Goal: Task Accomplishment & Management: Use online tool/utility

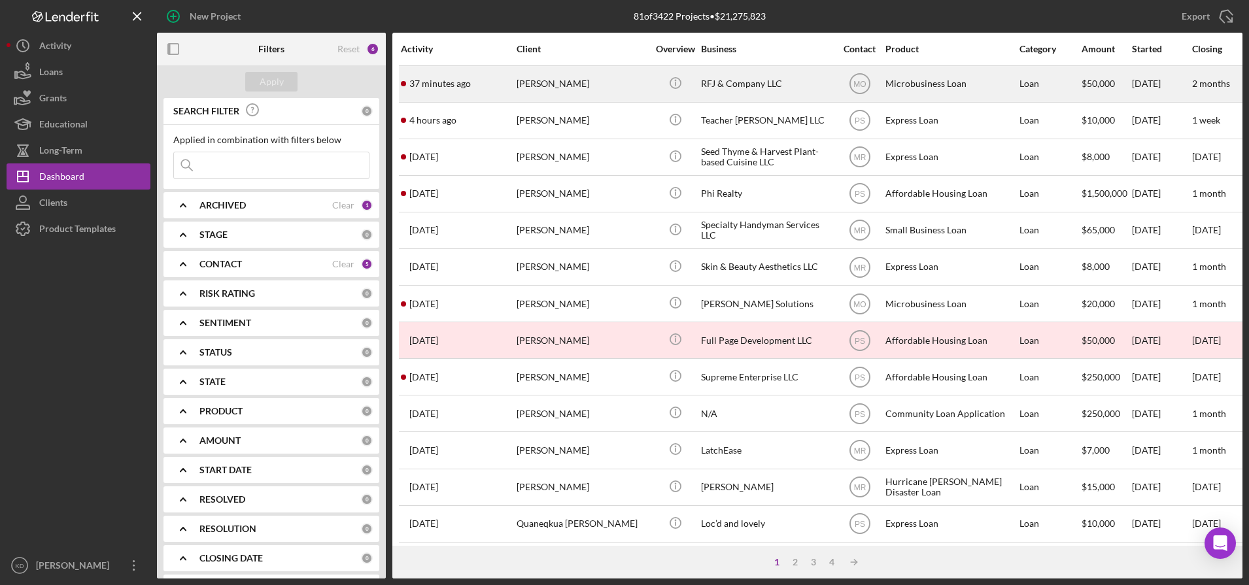
click at [758, 75] on div "RFJ & Company LLC" at bounding box center [766, 84] width 131 height 35
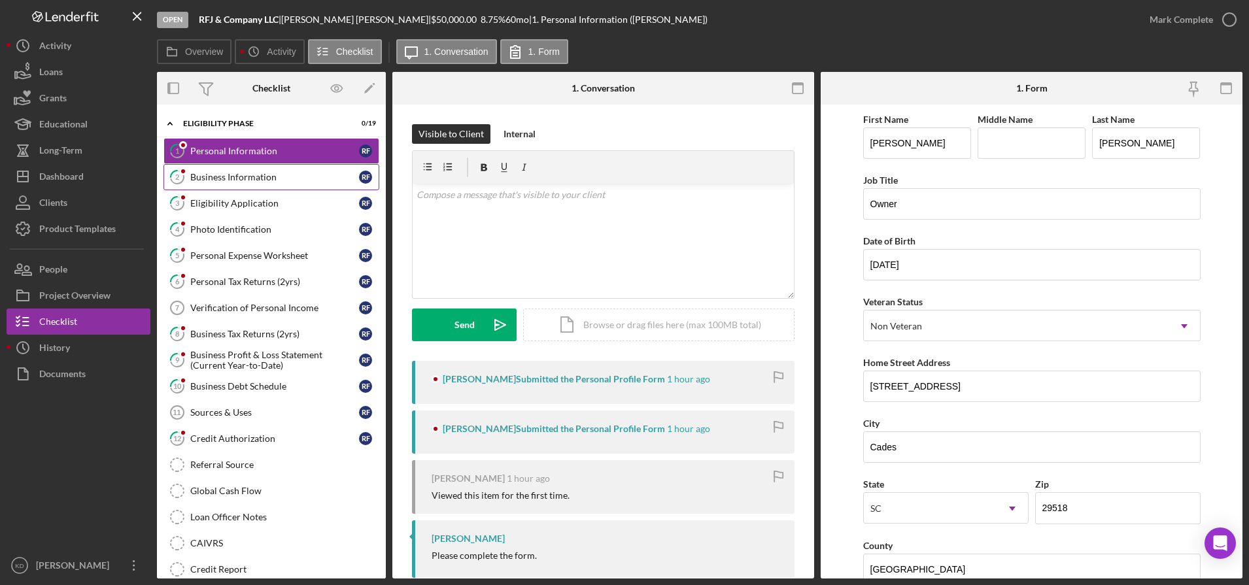
click at [287, 188] on link "2 Business Information R F" at bounding box center [271, 177] width 216 height 26
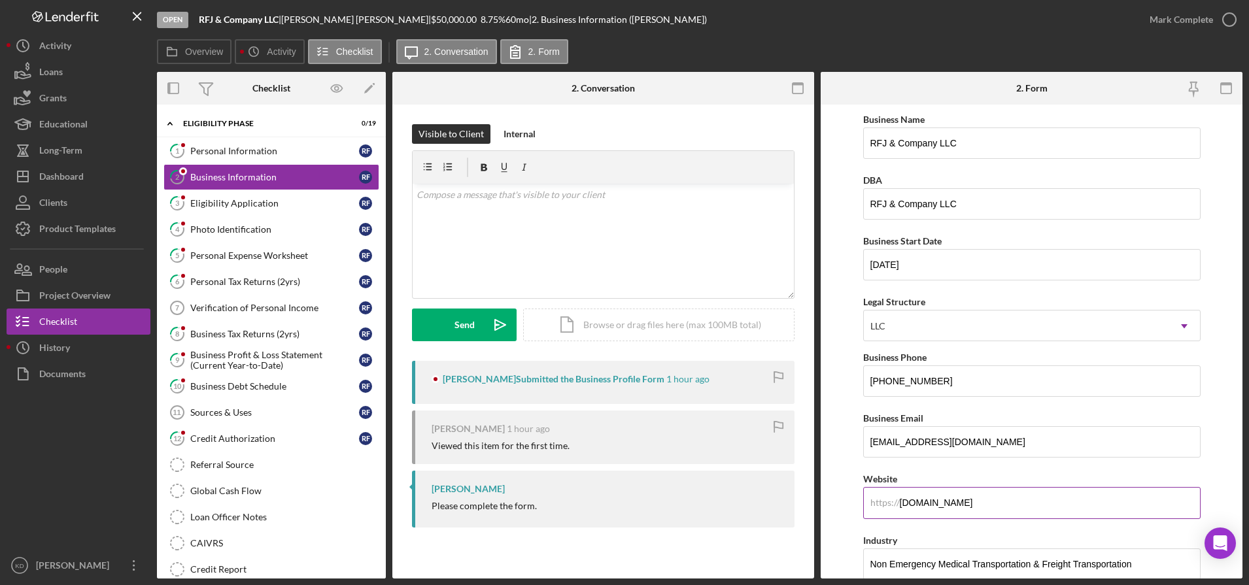
click at [925, 504] on input "[DOMAIN_NAME]" at bounding box center [1031, 502] width 337 height 31
click at [65, 184] on div "Dashboard" at bounding box center [61, 177] width 44 height 29
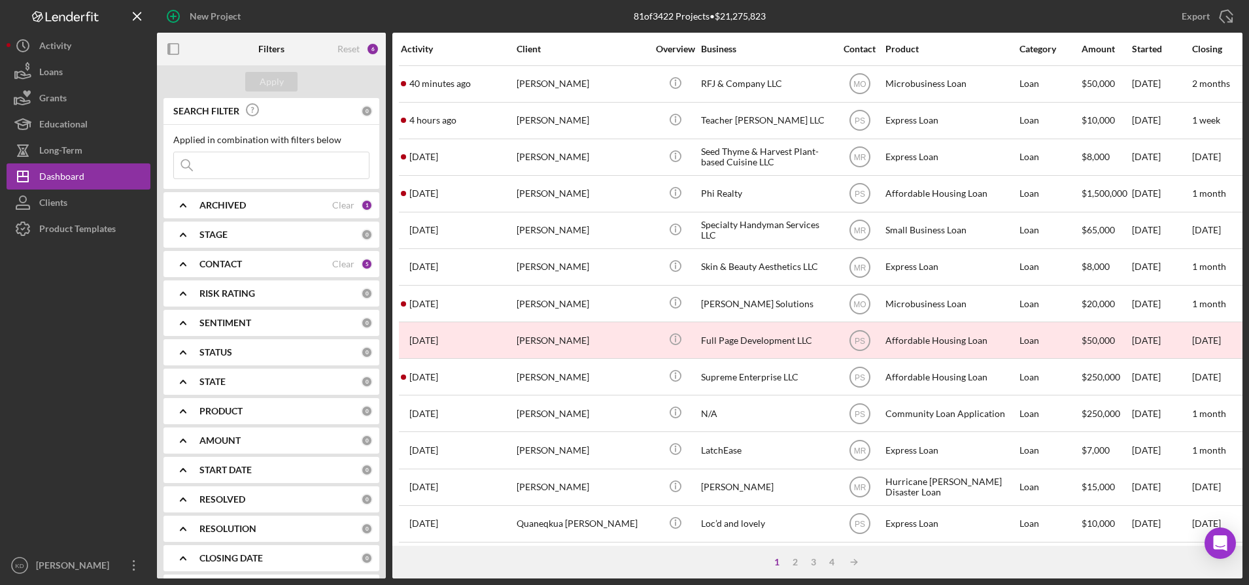
click at [233, 207] on b "ARCHIVED" at bounding box center [222, 205] width 46 height 10
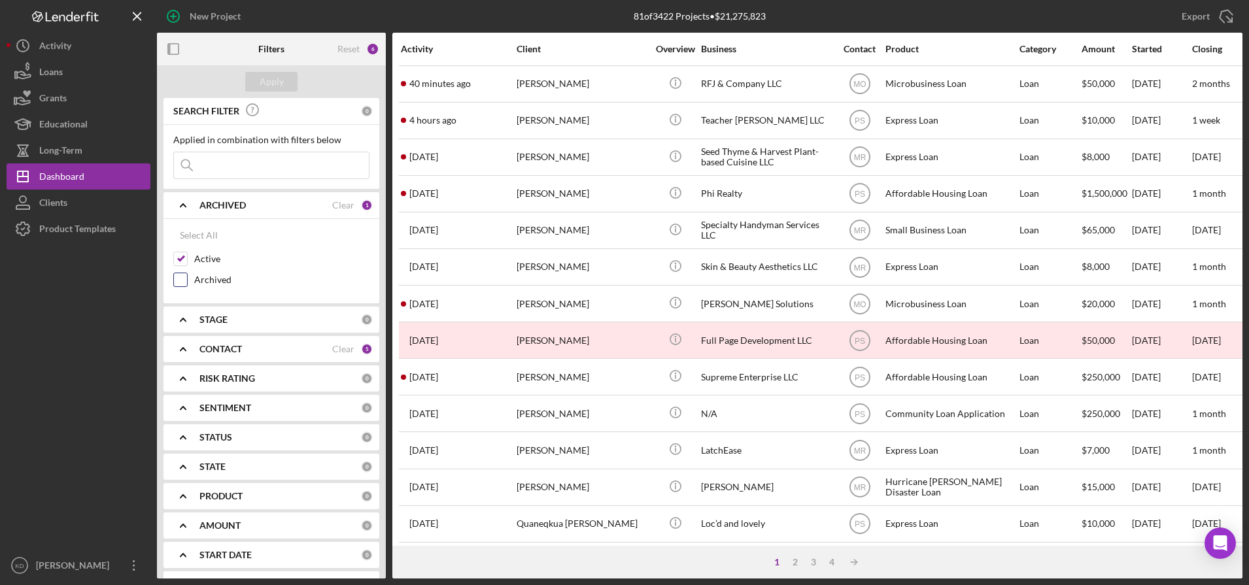
click at [183, 279] on input "Archived" at bounding box center [180, 279] width 13 height 13
checkbox input "true"
click at [245, 160] on input at bounding box center [271, 165] width 195 height 26
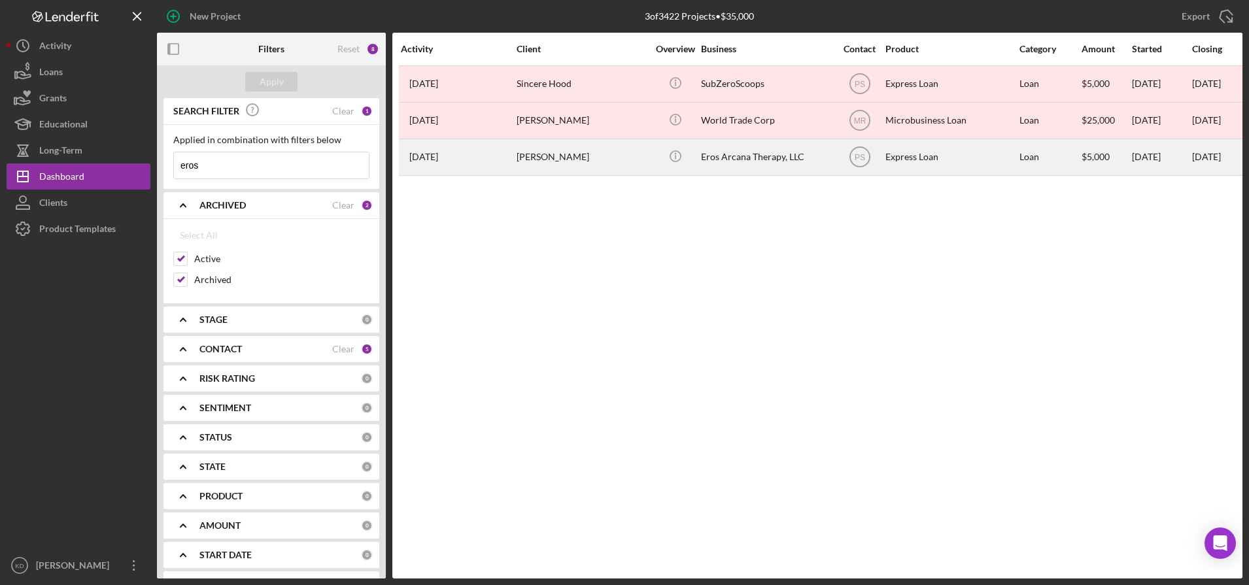
type input "eros"
click at [570, 156] on div "[PERSON_NAME]" at bounding box center [582, 157] width 131 height 35
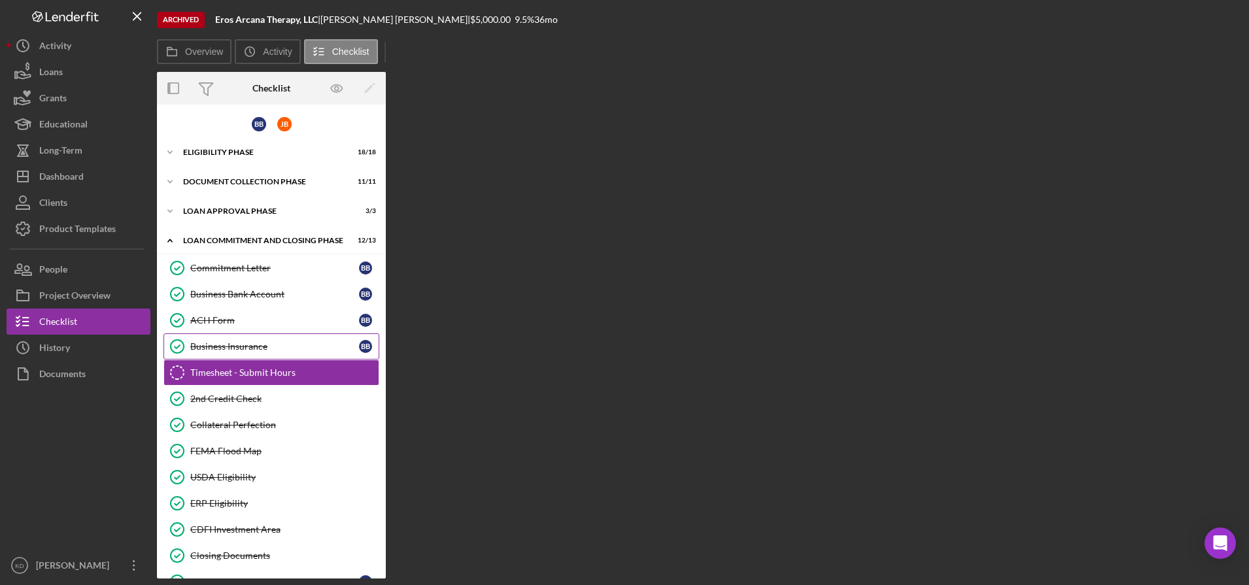
scroll to position [28, 0]
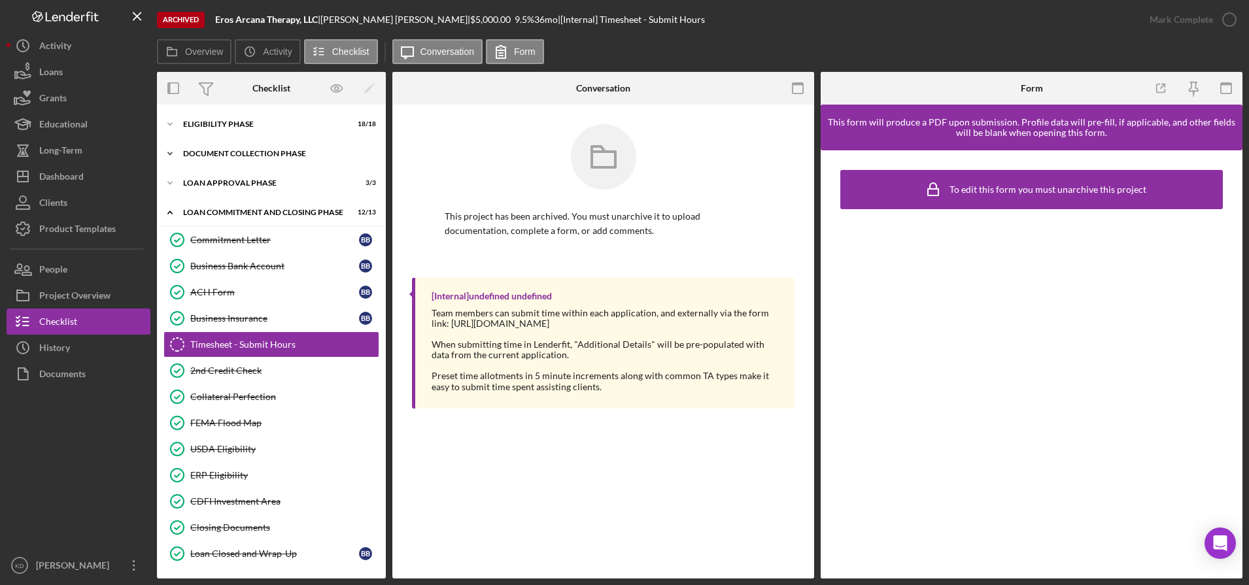
click at [255, 146] on div "Icon/Expander Document Collection Phase 11 / 11" at bounding box center [271, 154] width 229 height 26
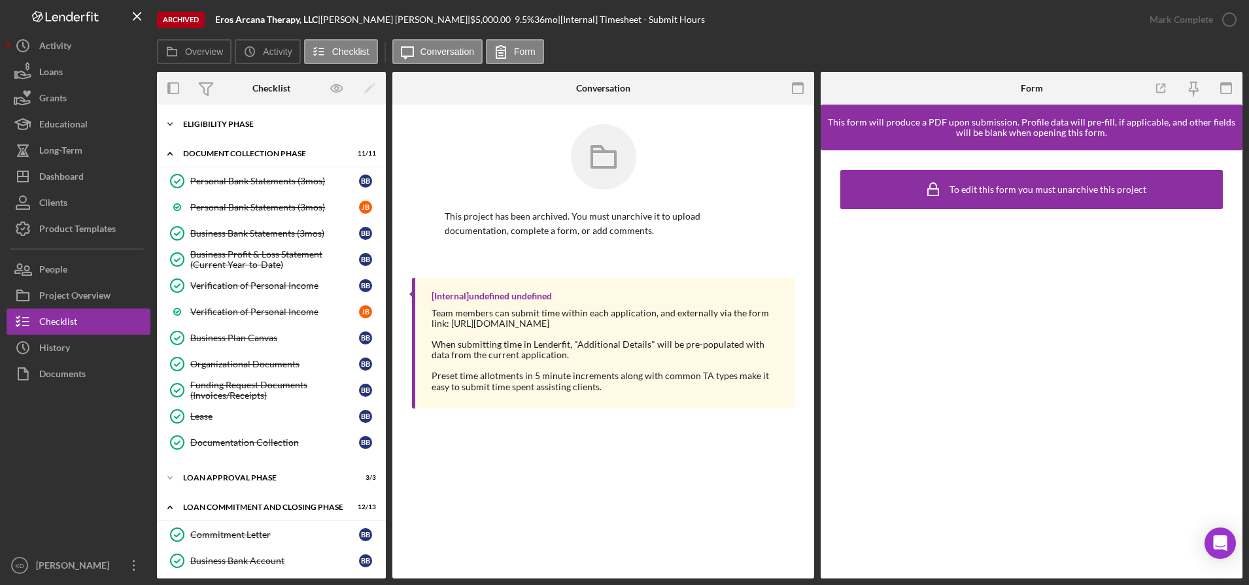
click at [243, 134] on div "Icon/Expander Eligibility Phase 18 / 18" at bounding box center [271, 124] width 229 height 26
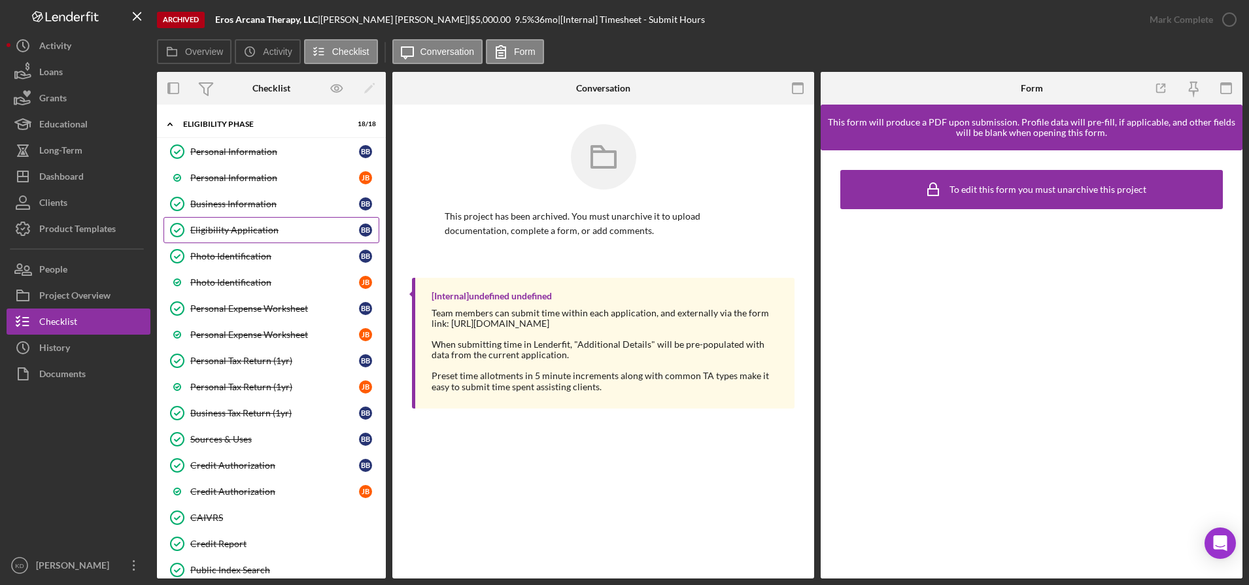
click at [247, 226] on div "Eligibility Application" at bounding box center [274, 230] width 169 height 10
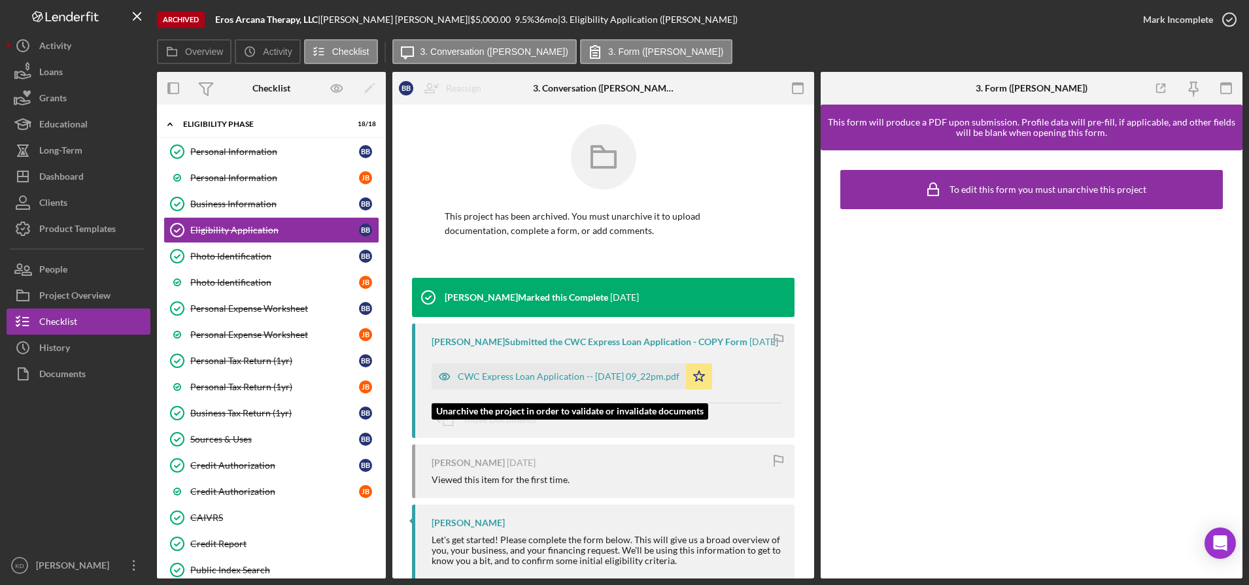
click at [599, 382] on div "CWC Express Loan Application -- [DATE] 09_22pm.pdf" at bounding box center [569, 376] width 222 height 10
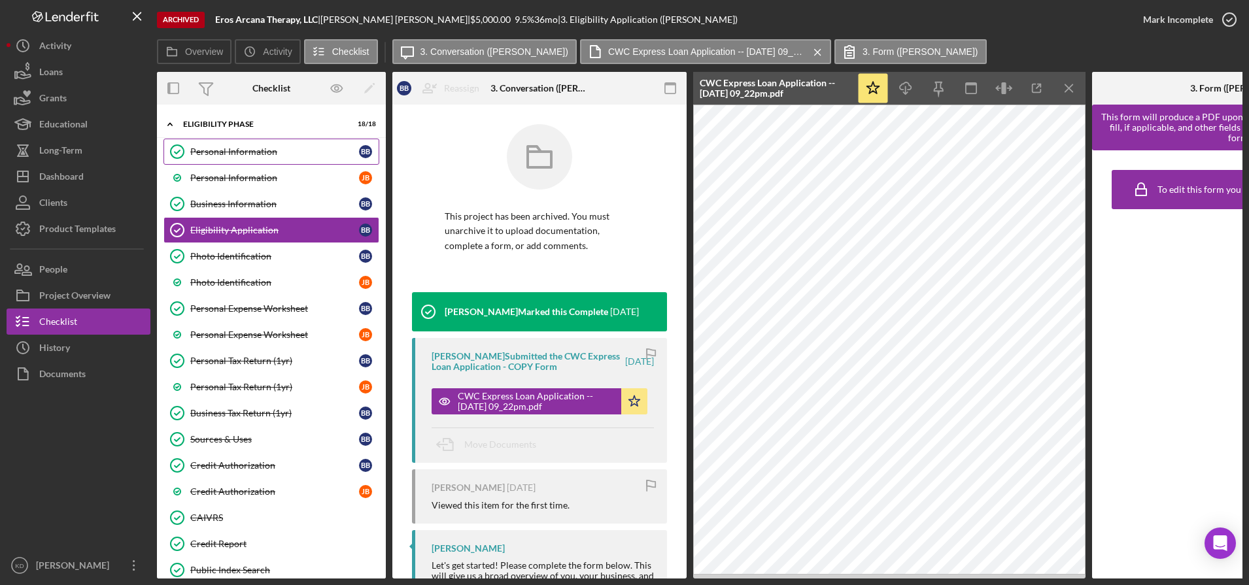
click at [286, 156] on div "Personal Information" at bounding box center [274, 151] width 169 height 10
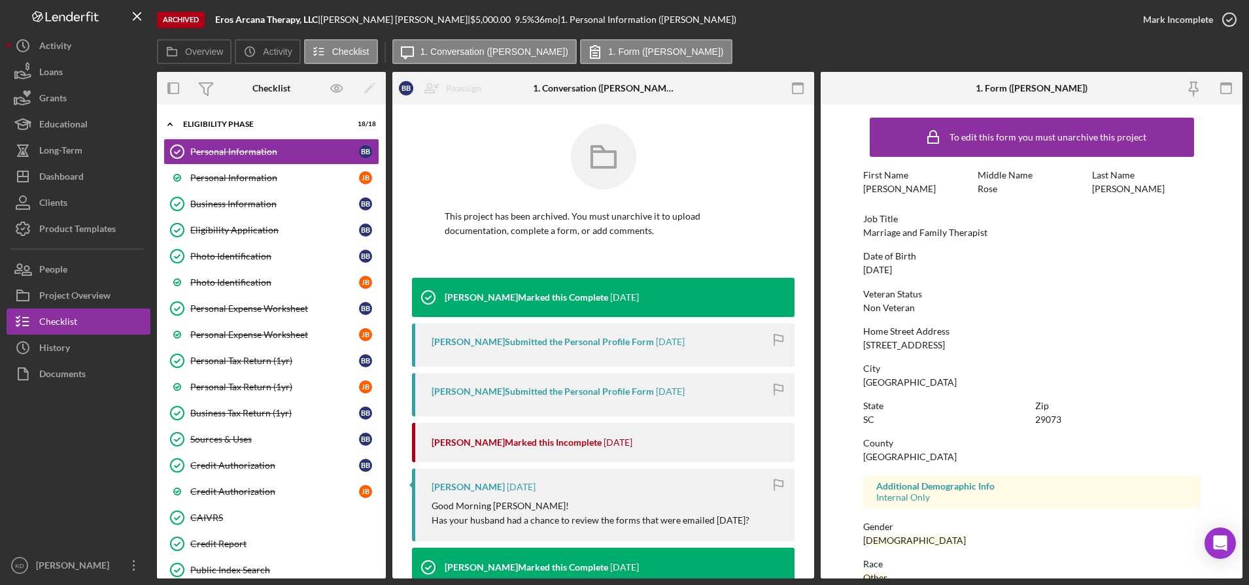
scroll to position [136, 0]
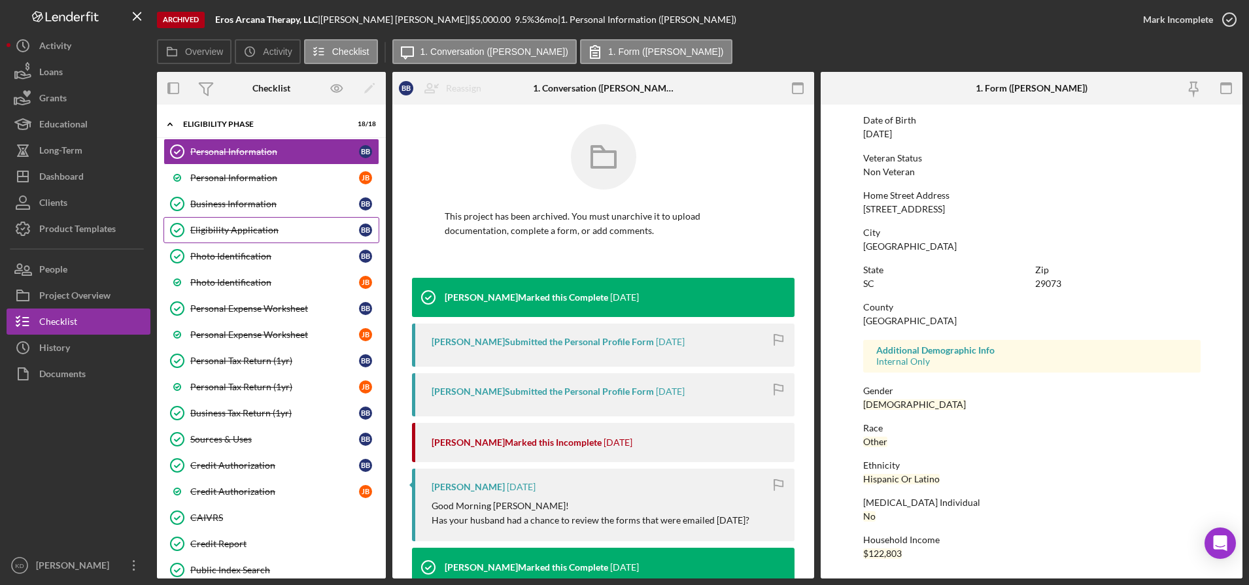
click at [245, 220] on link "Eligibility Application Eligibility Application B B" at bounding box center [271, 230] width 216 height 26
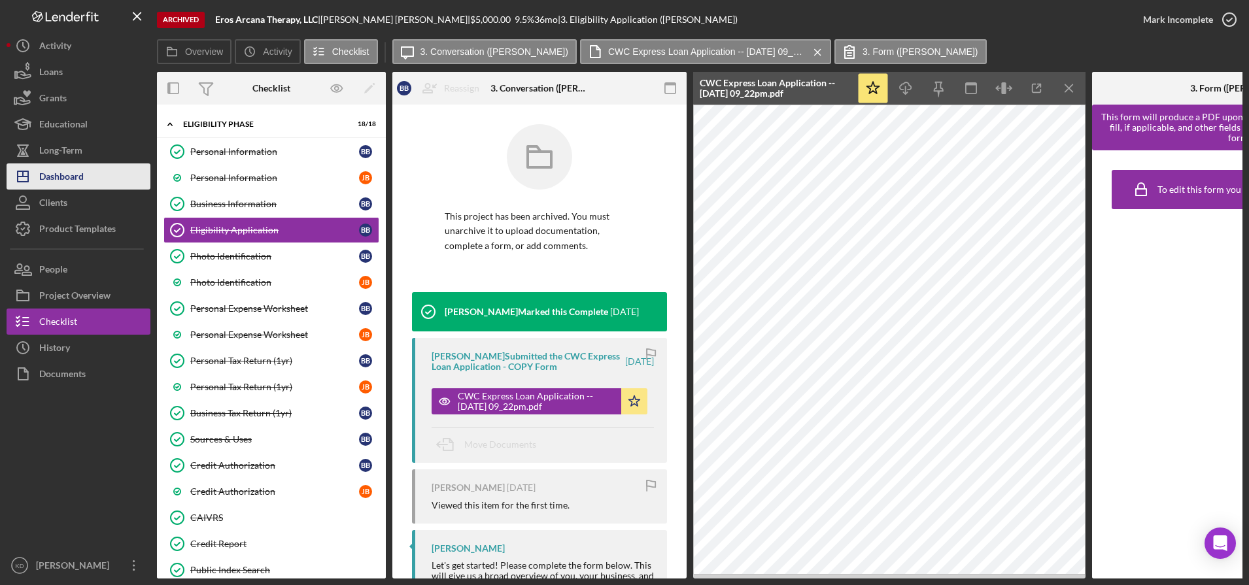
click at [73, 168] on div "Dashboard" at bounding box center [61, 177] width 44 height 29
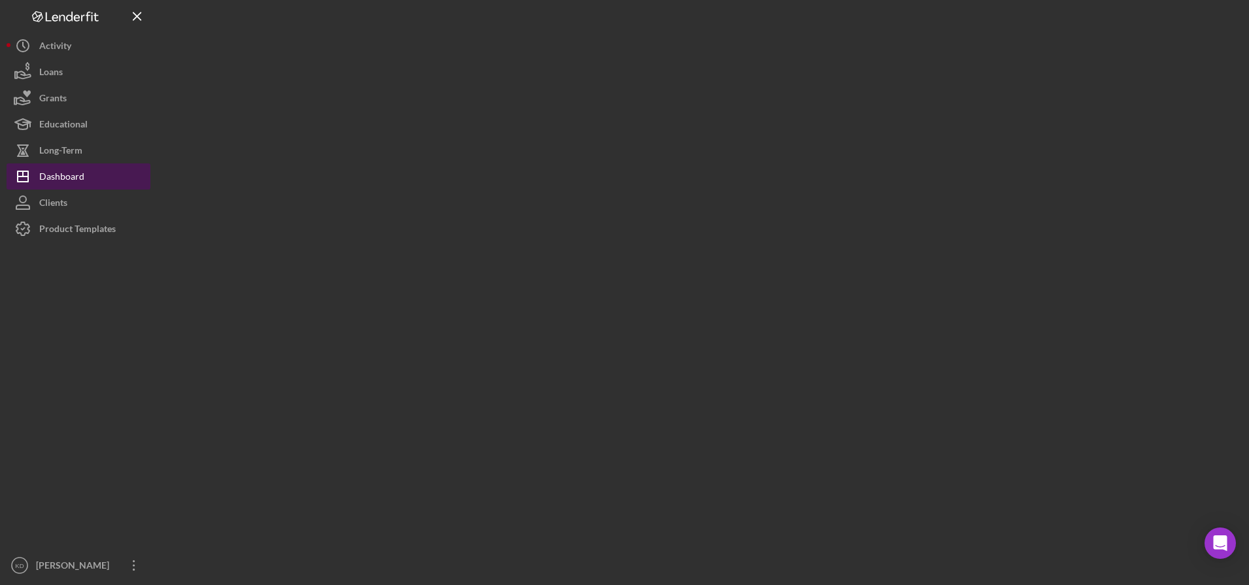
click at [73, 168] on div "Dashboard" at bounding box center [61, 177] width 45 height 29
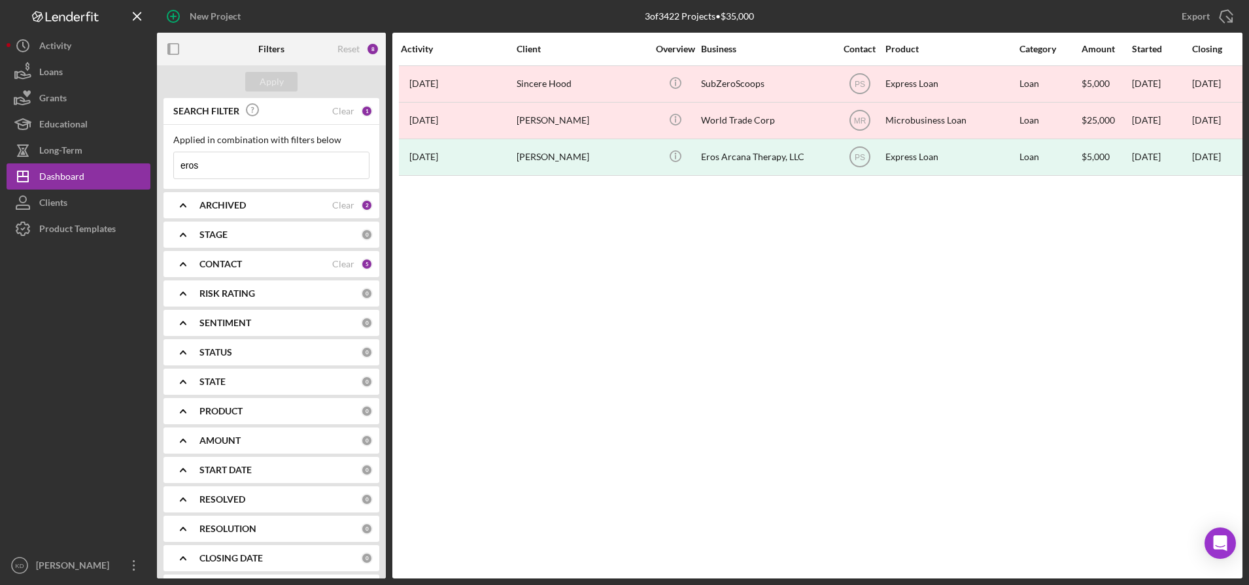
click at [268, 161] on input "eros" at bounding box center [271, 165] width 195 height 26
click at [267, 86] on div "Apply" at bounding box center [272, 82] width 24 height 20
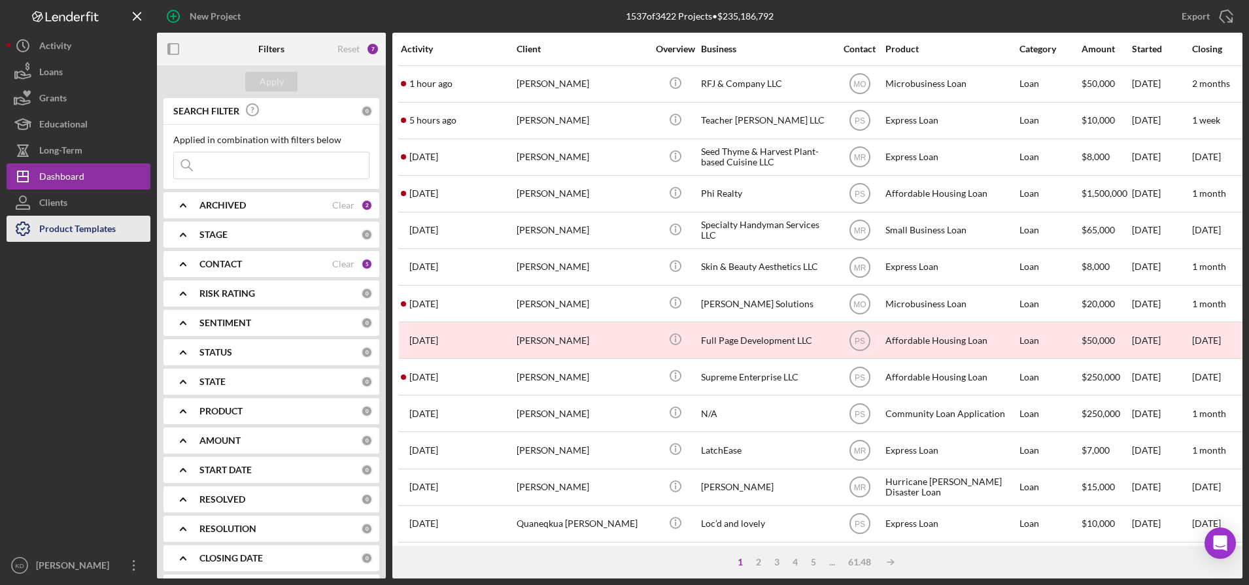
click at [126, 227] on button "Product Templates" at bounding box center [79, 229] width 144 height 26
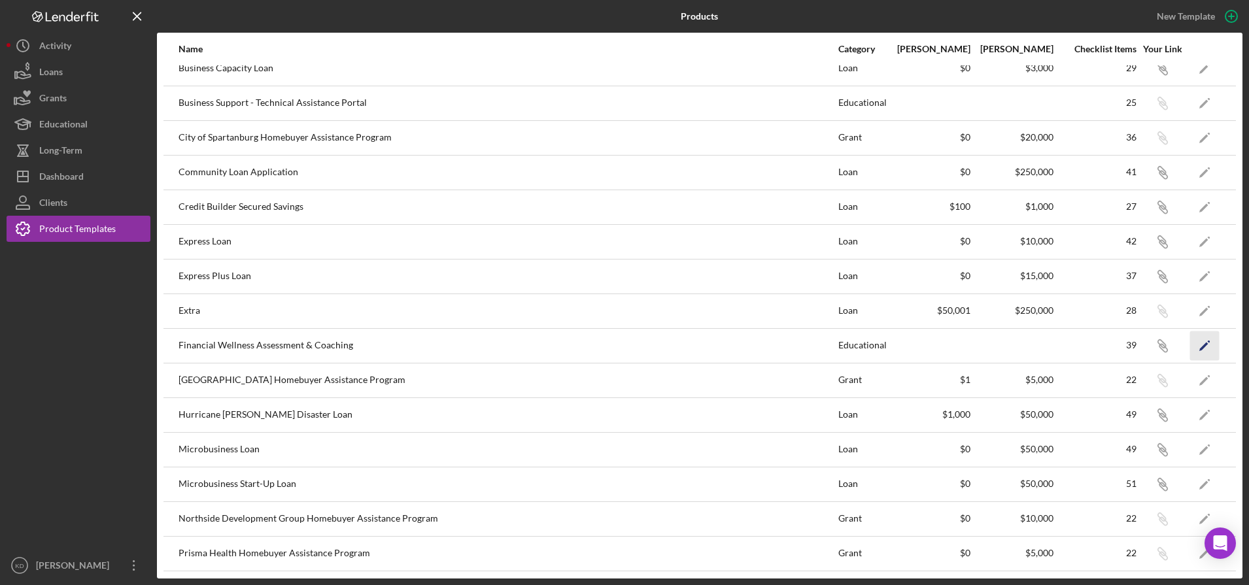
scroll to position [122, 0]
click at [1197, 448] on icon "Icon/Edit" at bounding box center [1204, 446] width 29 height 29
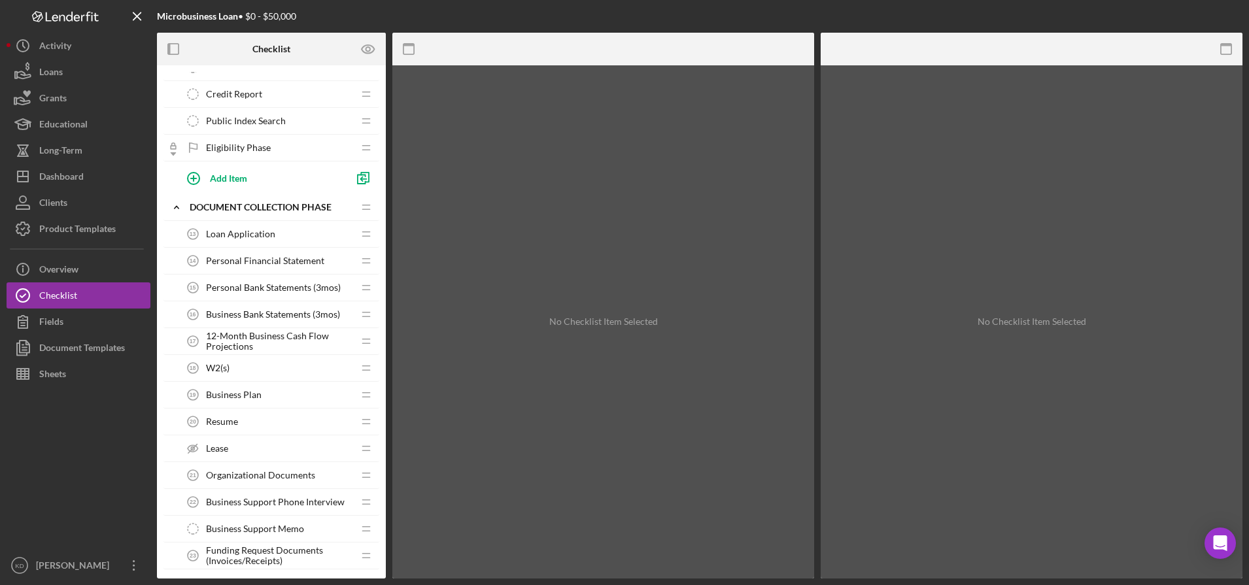
scroll to position [447, 0]
click at [247, 503] on span "Business Support Phone Interview" at bounding box center [275, 502] width 139 height 10
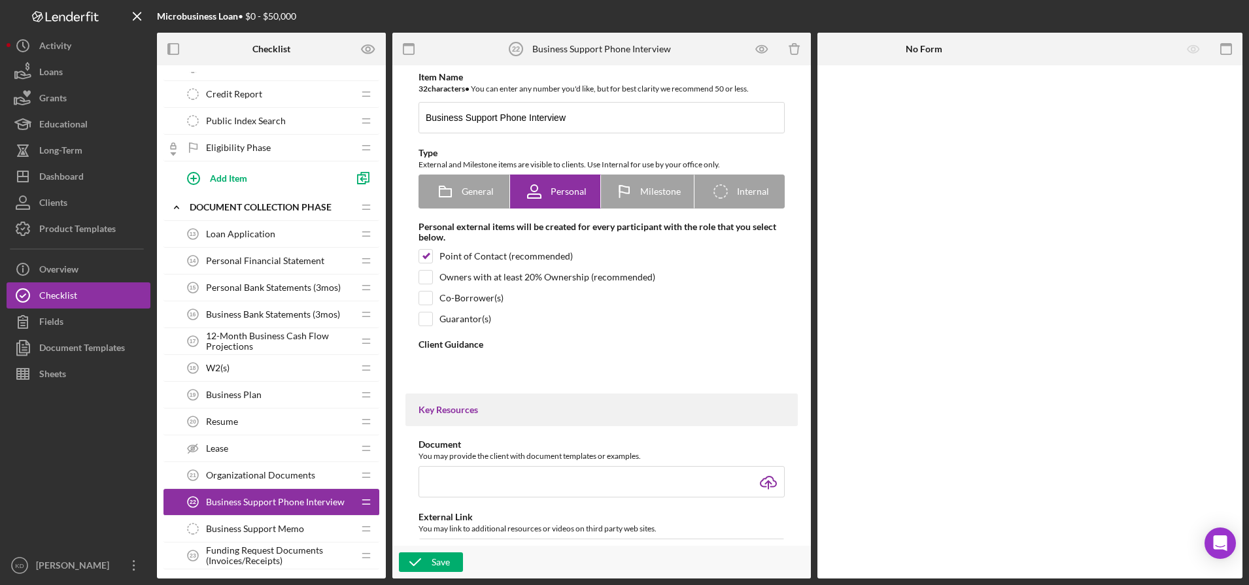
type textarea "<div>Please use this link to schedule a phone interview with one of our Busines…"
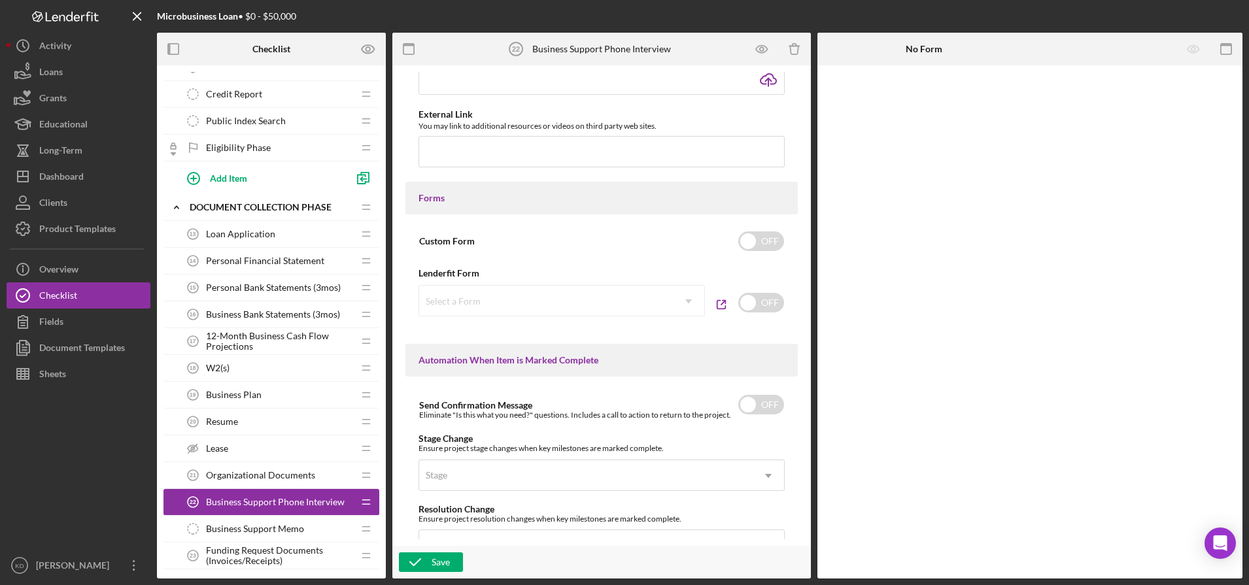
scroll to position [464, 0]
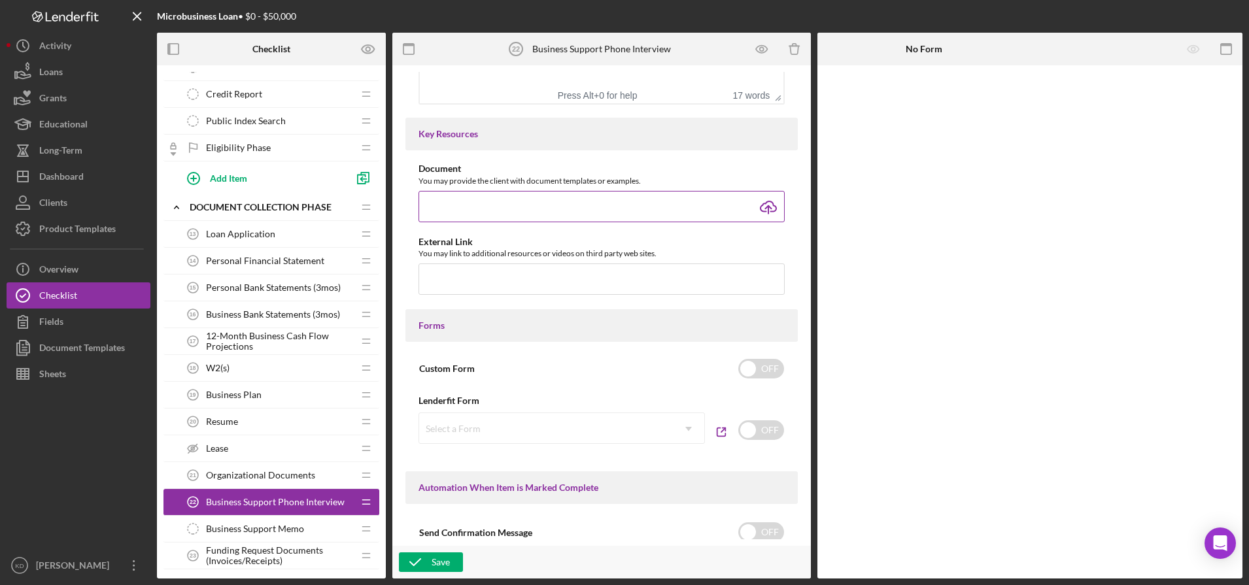
click at [765, 209] on input "file" at bounding box center [601, 206] width 366 height 31
type input "C:\fakepath\Business Performance Plan.docx"
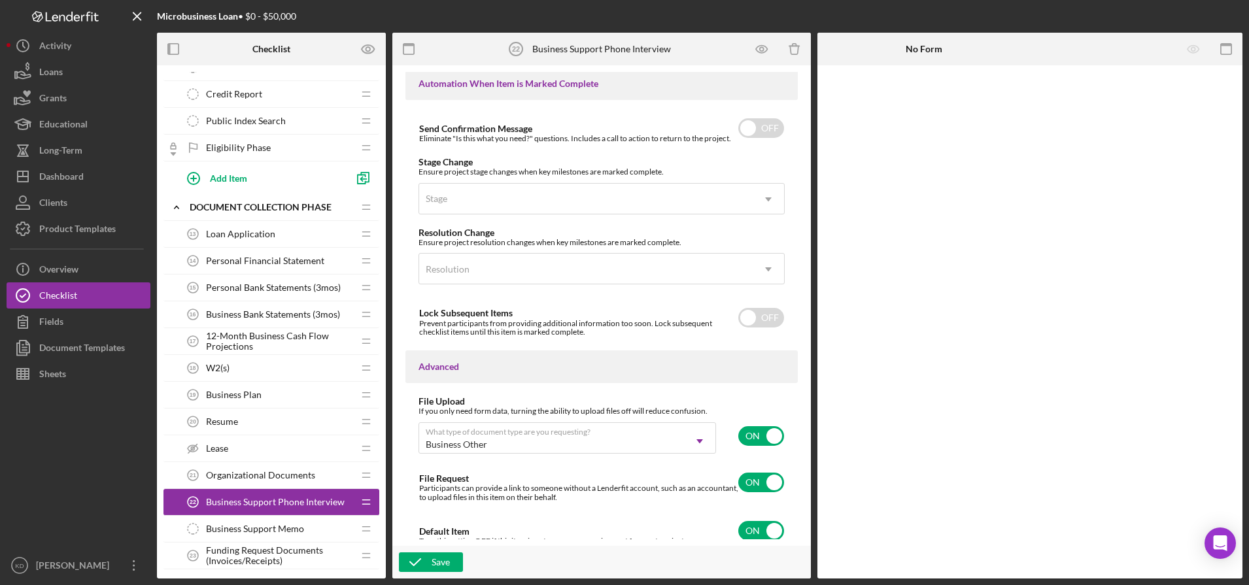
scroll to position [876, 0]
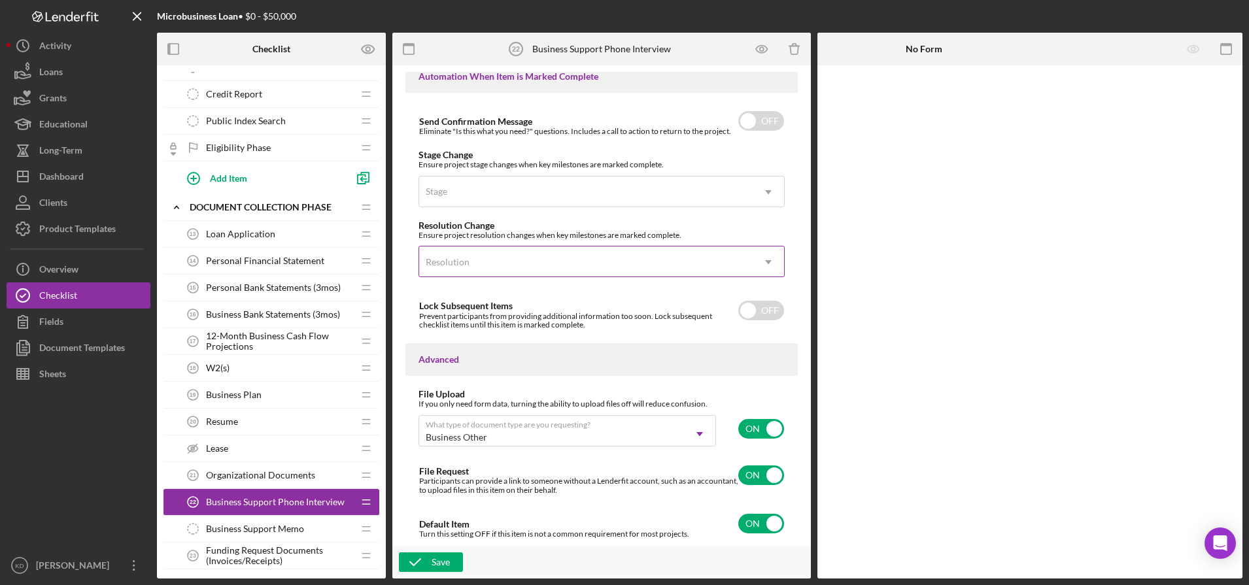
click at [630, 249] on div "Resolution" at bounding box center [585, 262] width 333 height 30
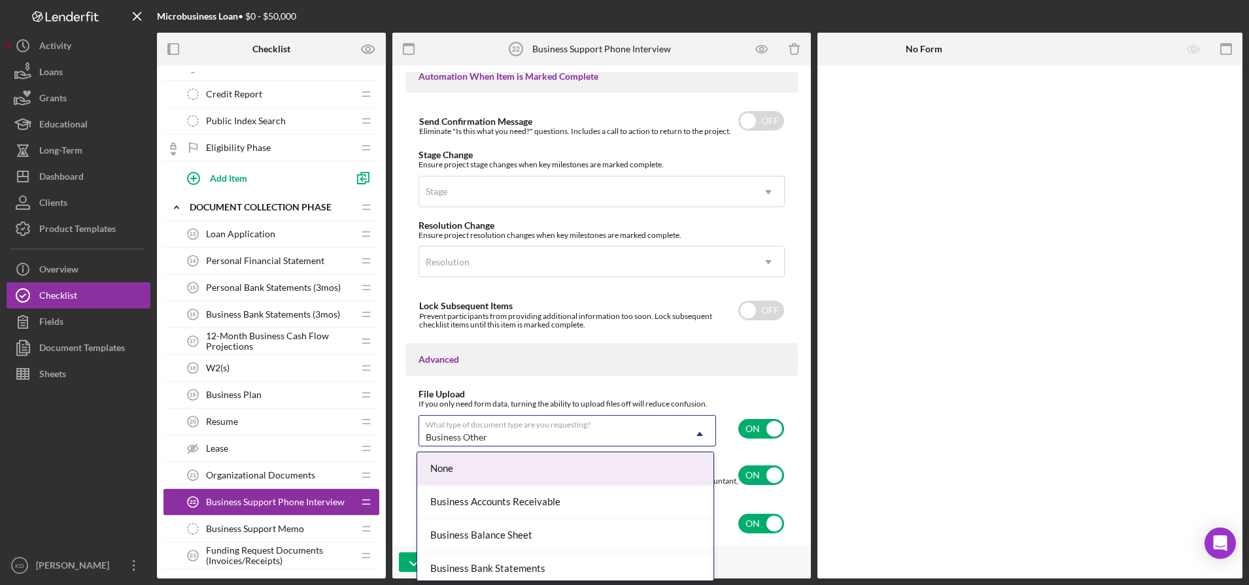
click at [537, 423] on div "Business Other" at bounding box center [551, 437] width 265 height 30
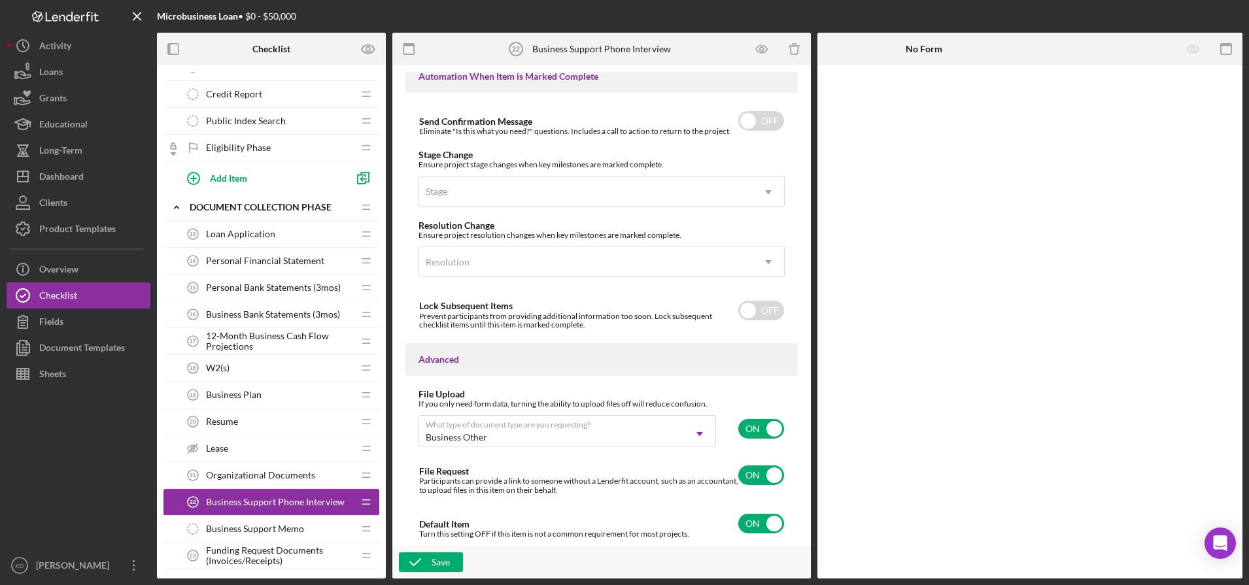
click at [672, 383] on div "Item Name 32 character s • You can enter any number you'd like, but for best cl…" at bounding box center [601, 306] width 405 height 468
click at [441, 564] on div "Save" at bounding box center [441, 563] width 18 height 20
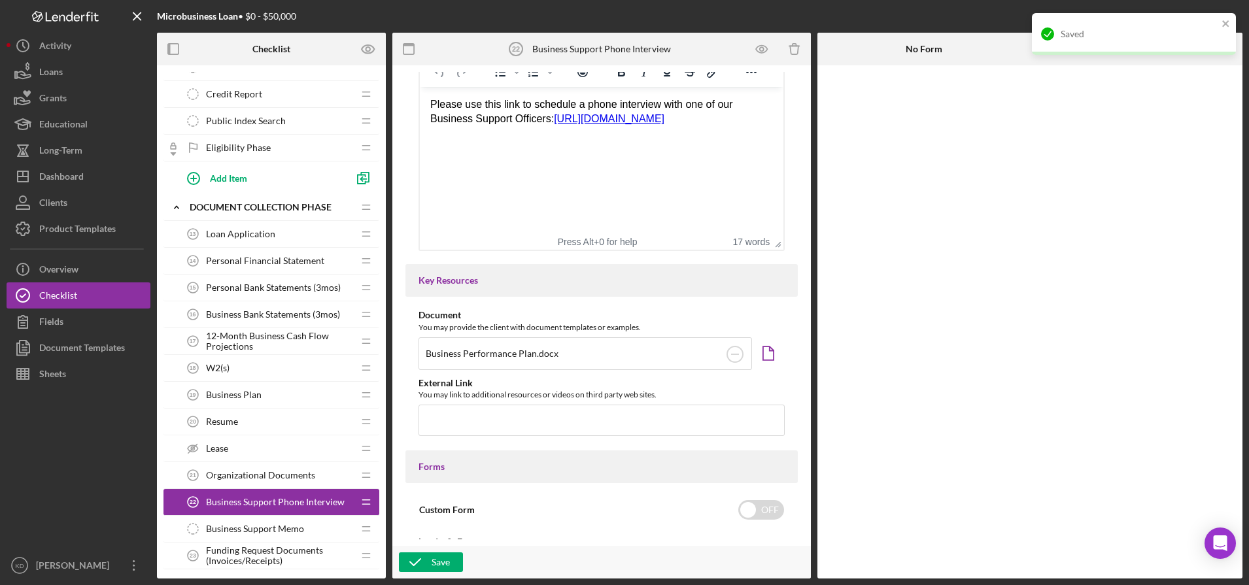
scroll to position [225, 0]
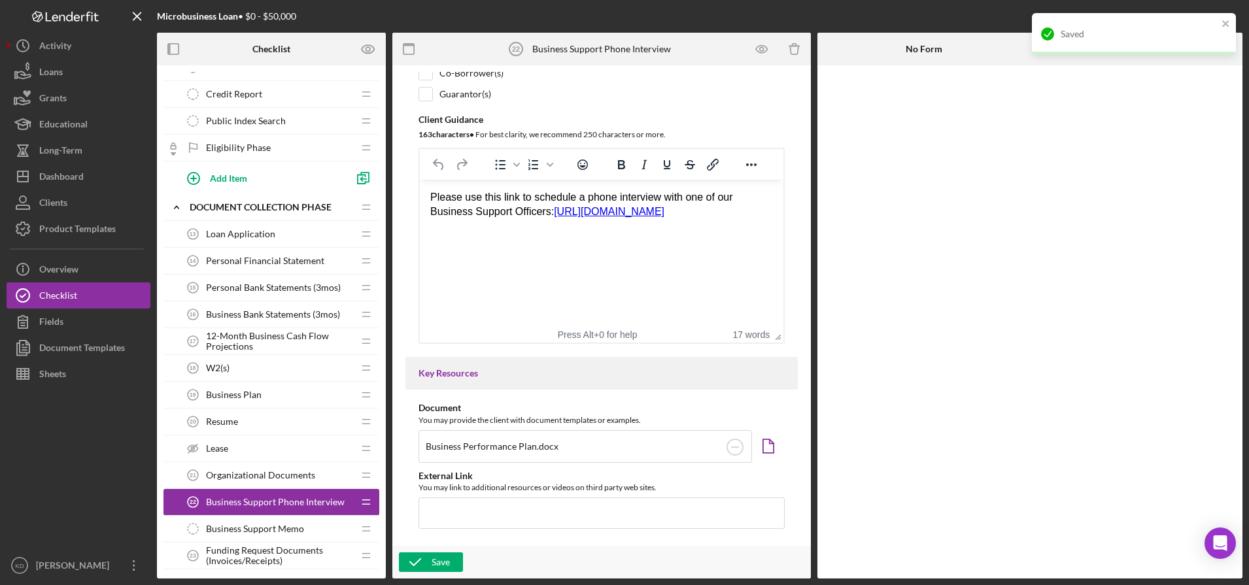
click at [605, 230] on html "Please use this link to schedule a phone interview with one of our Business Sup…" at bounding box center [602, 205] width 364 height 50
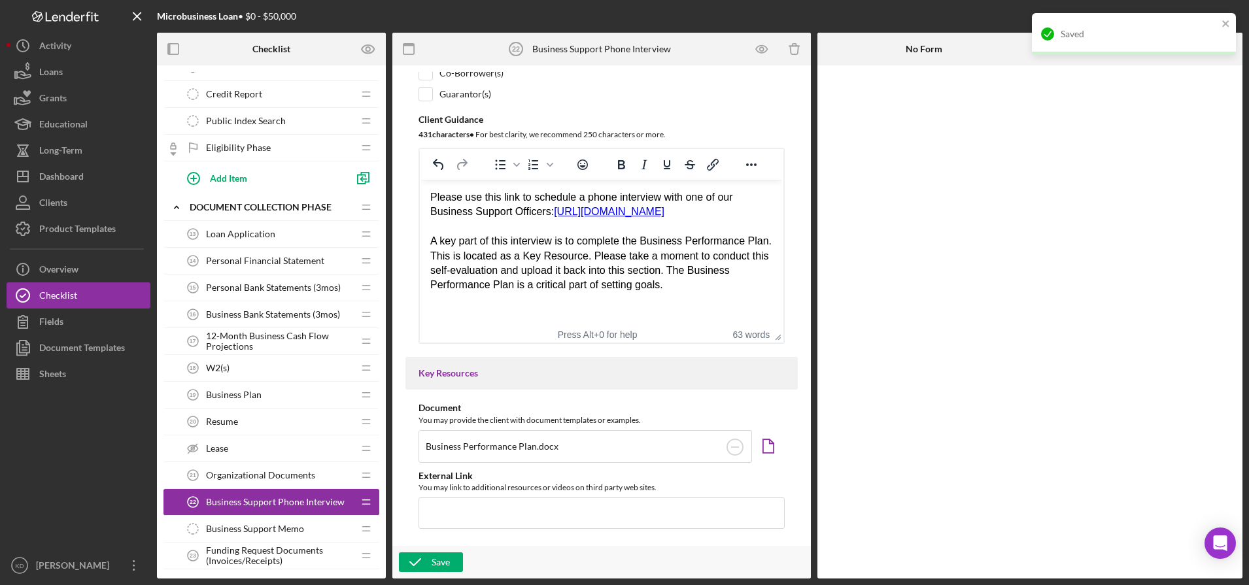
drag, startPoint x: 665, startPoint y: 305, endPoint x: 600, endPoint y: 309, distance: 65.5
click at [600, 303] on html "Please use this link to schedule a phone interview with one of our Business Sup…" at bounding box center [602, 242] width 364 height 124
click at [733, 293] on div "A key part of this interview is to complete the Business Performance Plan. This…" at bounding box center [601, 263] width 343 height 59
drag, startPoint x: 670, startPoint y: 284, endPoint x: 719, endPoint y: 299, distance: 50.7
click at [719, 293] on div "A key part of this interview is to complete the Business Performance Plan. This…" at bounding box center [601, 263] width 343 height 59
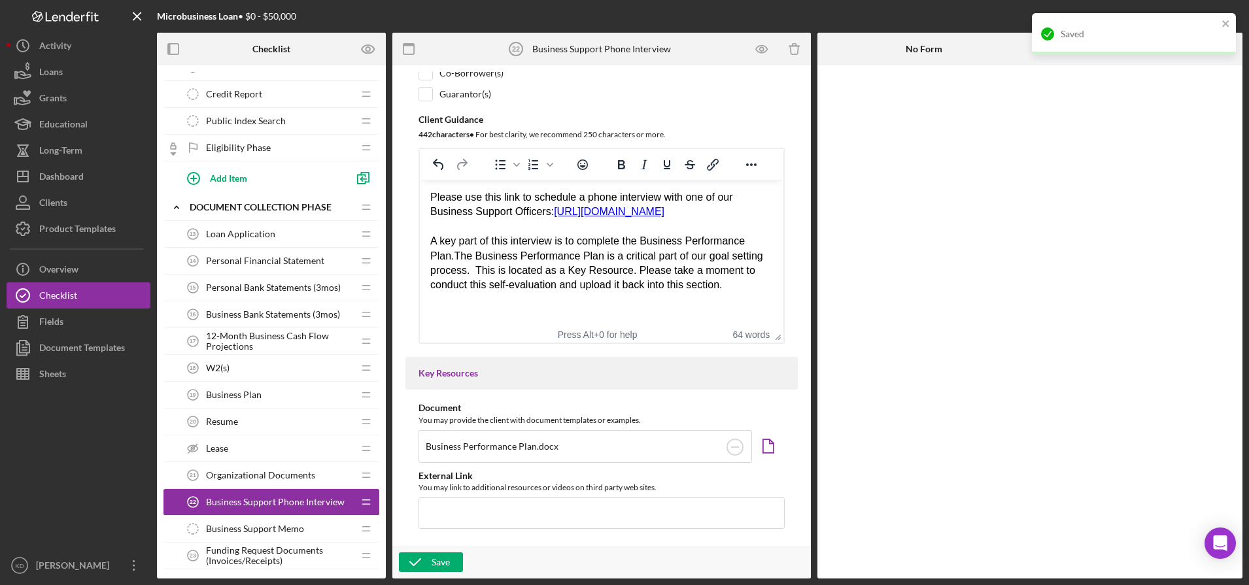
click at [491, 259] on div "A key part of this interview is to complete the Business Performance Plan.The B…" at bounding box center [601, 263] width 343 height 59
click at [756, 49] on icon "button" at bounding box center [761, 49] width 11 height 7
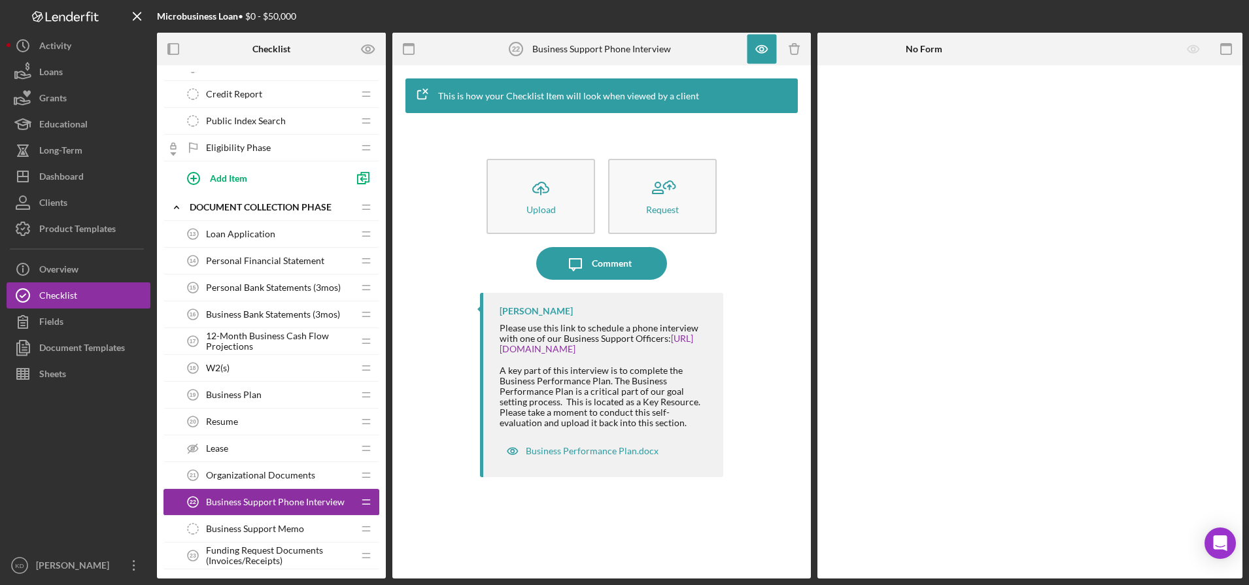
click at [439, 303] on div "Icon/Upload Upload Request Icon/Message Comment [PERSON_NAME] Please use this l…" at bounding box center [601, 346] width 405 height 452
click at [754, 38] on icon "button" at bounding box center [761, 49] width 29 height 29
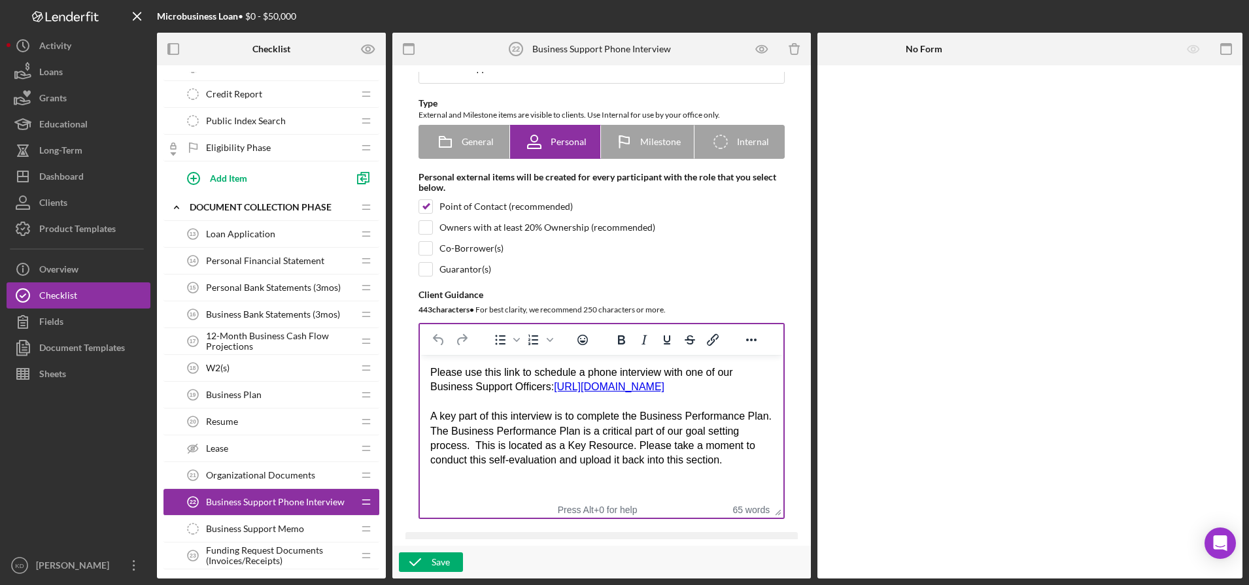
scroll to position [111, 0]
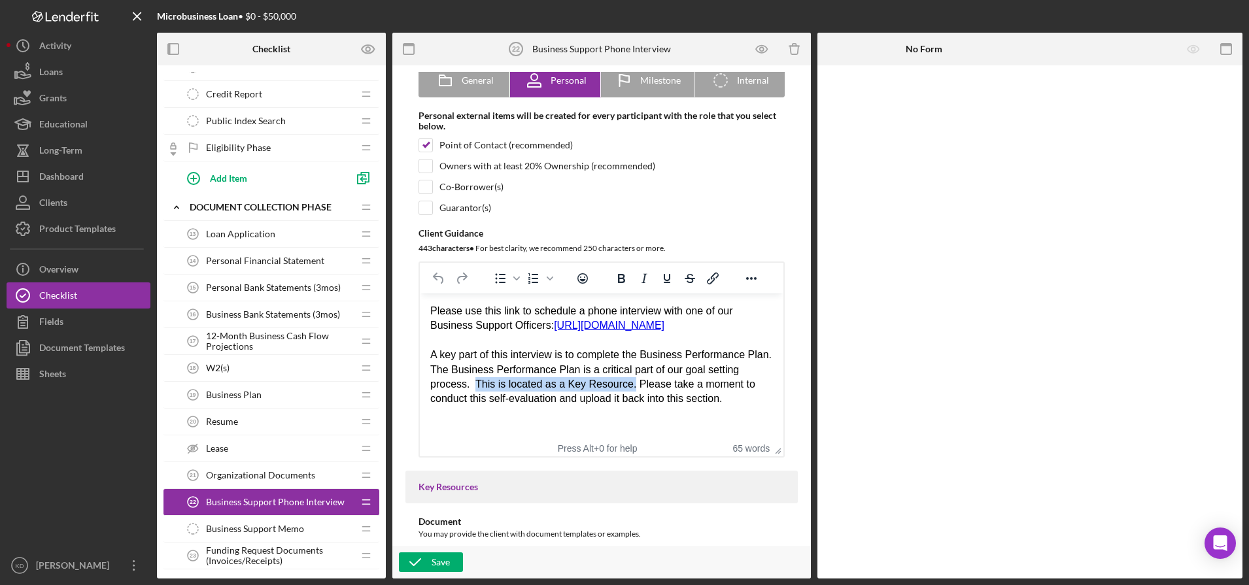
drag, startPoint x: 474, startPoint y: 398, endPoint x: 626, endPoint y: 397, distance: 151.7
click at [626, 397] on div "A key part of this interview is to complete the Business Performance Plan. The …" at bounding box center [601, 377] width 343 height 59
click at [500, 369] on div "A key part of this interview is to complete the Business Performance Plan. The …" at bounding box center [601, 377] width 343 height 59
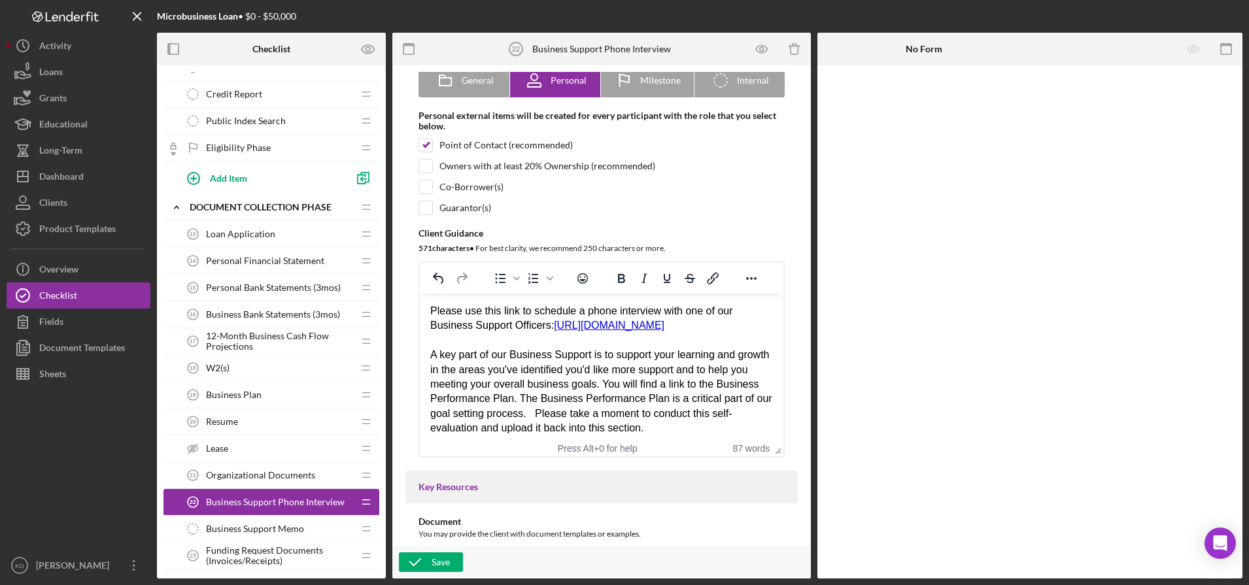
scroll to position [21, 0]
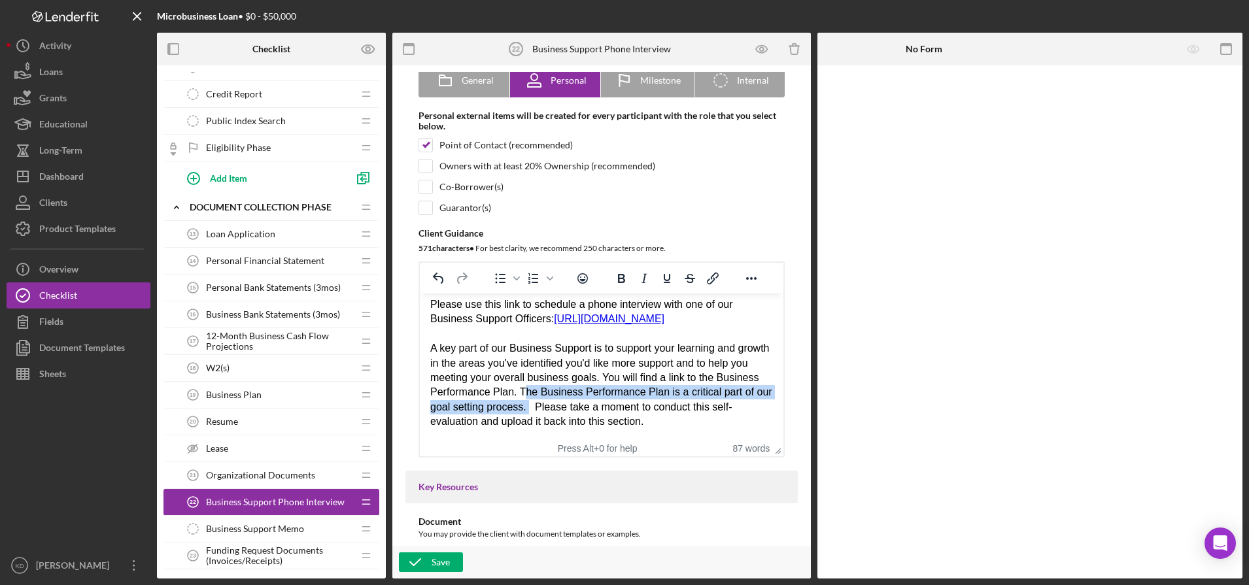
drag, startPoint x: 581, startPoint y: 405, endPoint x: 562, endPoint y: 395, distance: 21.1
click at [562, 395] on div "A key part of our Business Support is to support your learning and growth in th…" at bounding box center [601, 385] width 343 height 88
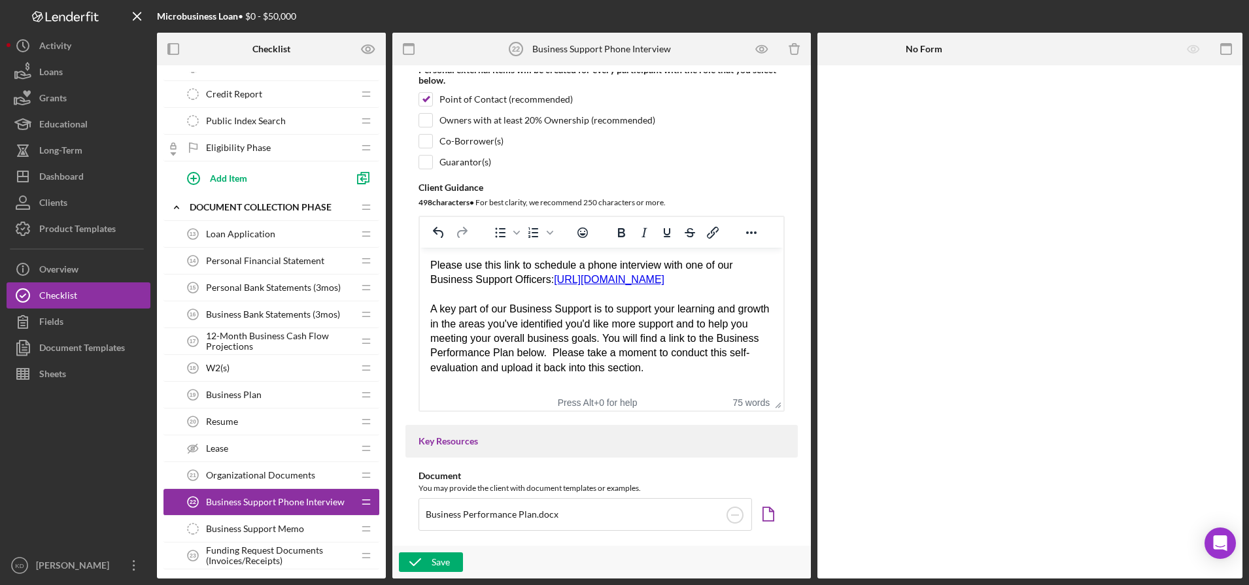
scroll to position [159, 0]
click at [703, 383] on html "Please use this link to schedule a phone interview with one of our Business Sup…" at bounding box center [602, 315] width 364 height 138
drag, startPoint x: 691, startPoint y: 369, endPoint x: 418, endPoint y: 316, distance: 278.4
click at [420, 316] on html "Please use this link to schedule a phone interview with one of our Business Sup…" at bounding box center [602, 315] width 364 height 138
copy div "A key part of our Business Support is to support your learning and growth in th…"
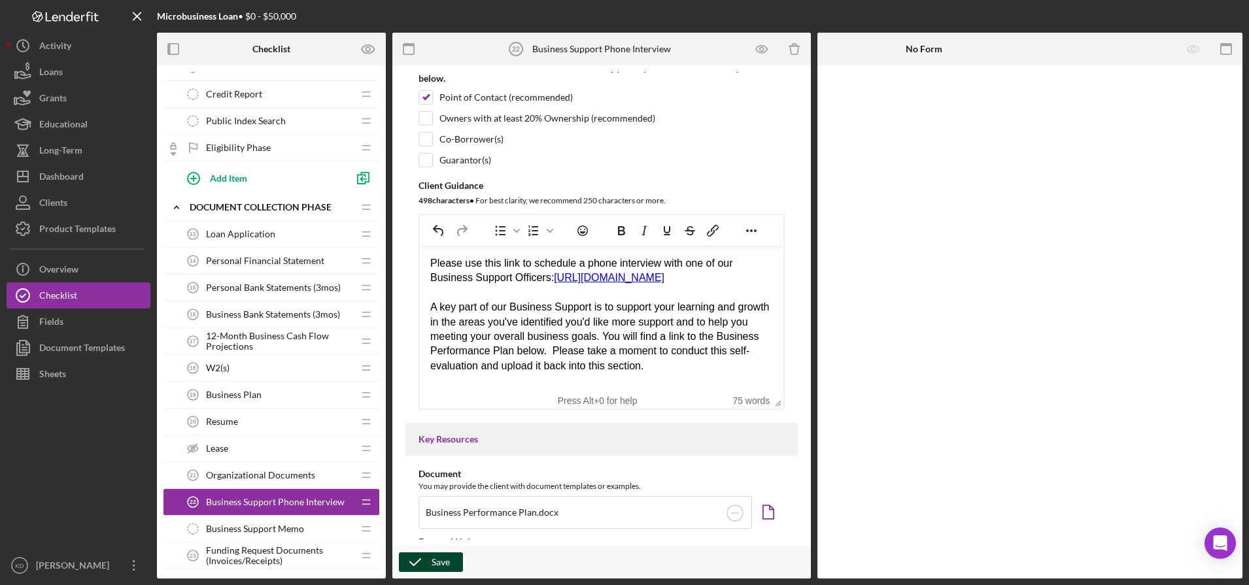
click at [424, 567] on icon "button" at bounding box center [415, 562] width 33 height 33
click at [1000, 522] on div at bounding box center [1029, 321] width 425 height 513
click at [445, 564] on div "Save" at bounding box center [441, 563] width 18 height 20
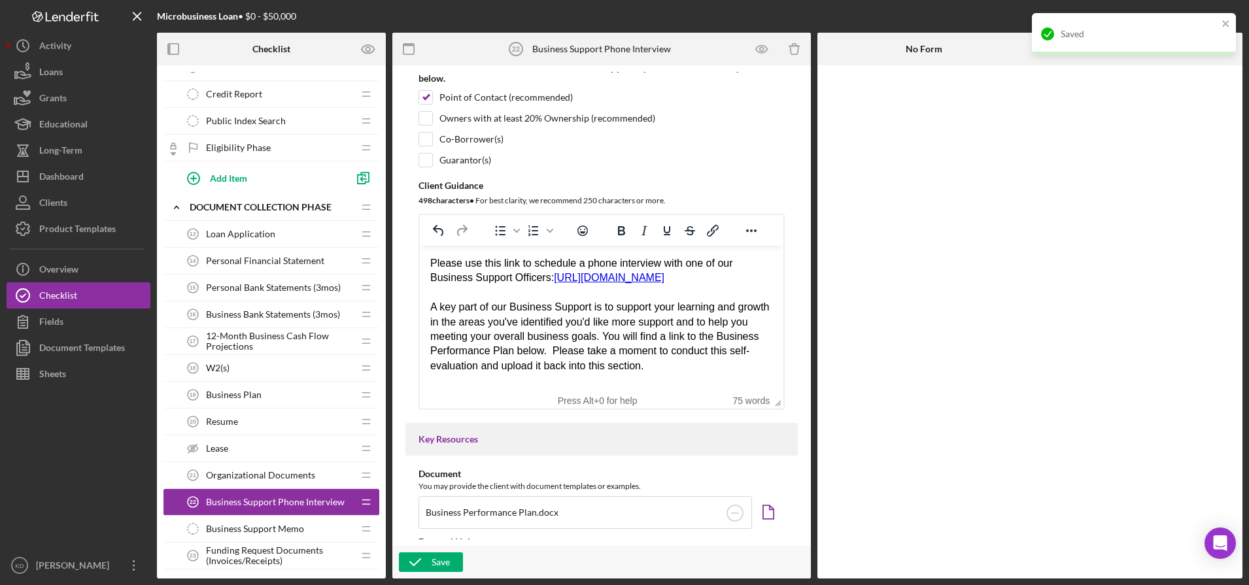
click at [685, 365] on div "A key part of our Business Support is to support your learning and growth in th…" at bounding box center [601, 336] width 343 height 73
drag, startPoint x: 687, startPoint y: 372, endPoint x: 430, endPoint y: 311, distance: 264.2
click at [430, 311] on html "Please use this link to schedule a phone interview with one of our Business Sup…" at bounding box center [602, 315] width 364 height 138
copy div "A key part of our Business Support is to support your learning and growth in th…"
click at [93, 234] on div "Product Templates" at bounding box center [77, 230] width 77 height 29
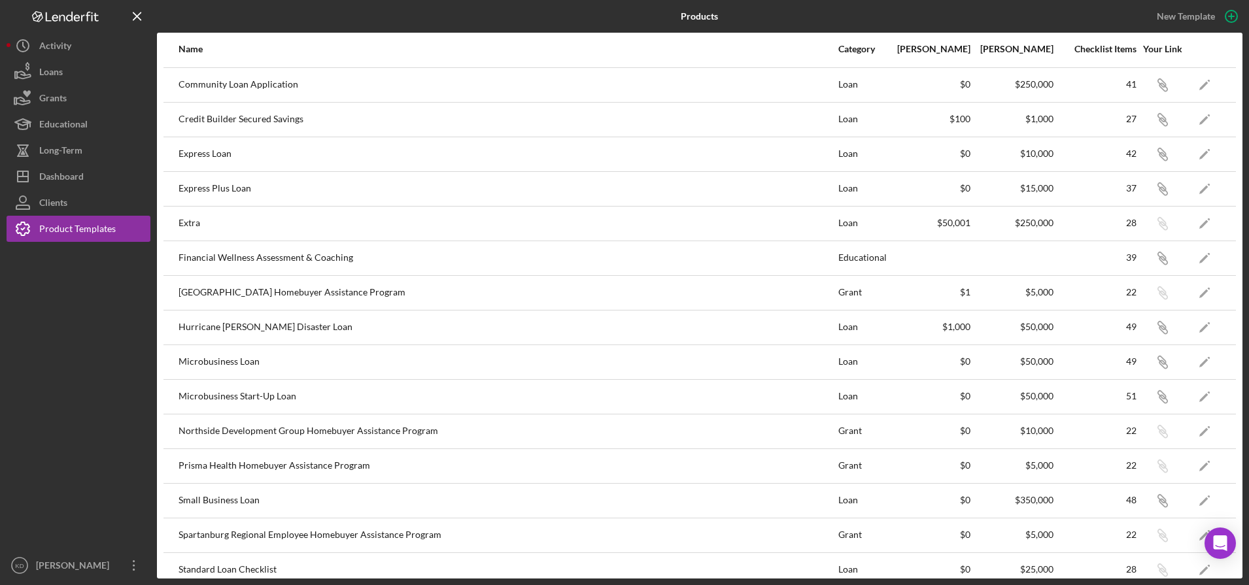
scroll to position [222, 0]
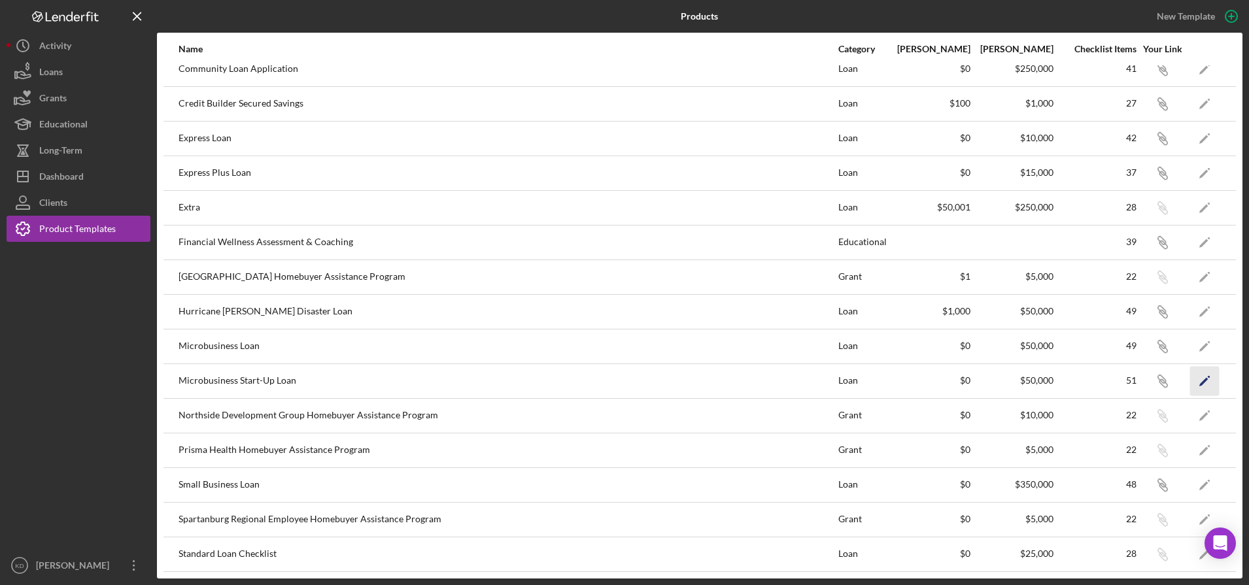
click at [1199, 379] on polygon "button" at bounding box center [1203, 381] width 9 height 9
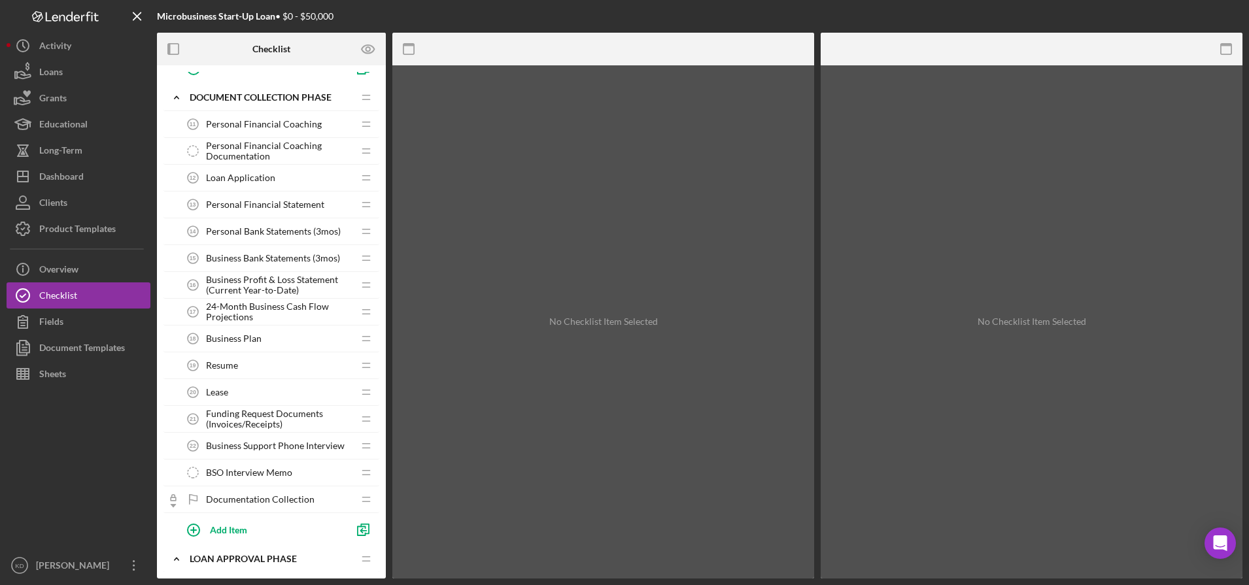
scroll to position [549, 0]
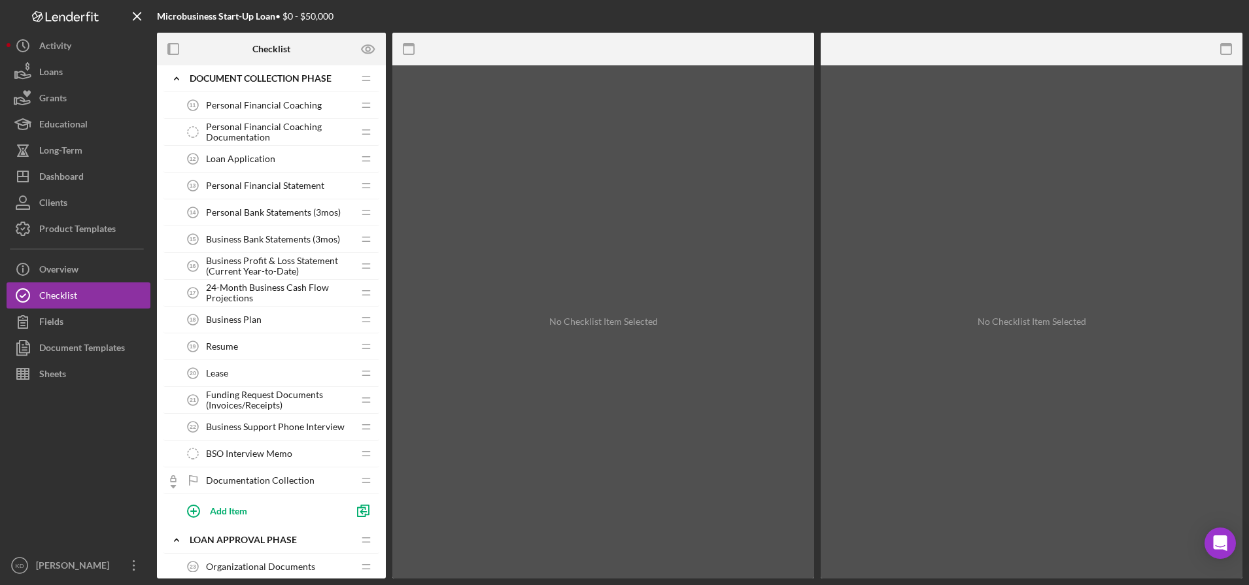
click at [303, 429] on span "Business Support Phone Interview" at bounding box center [275, 427] width 139 height 10
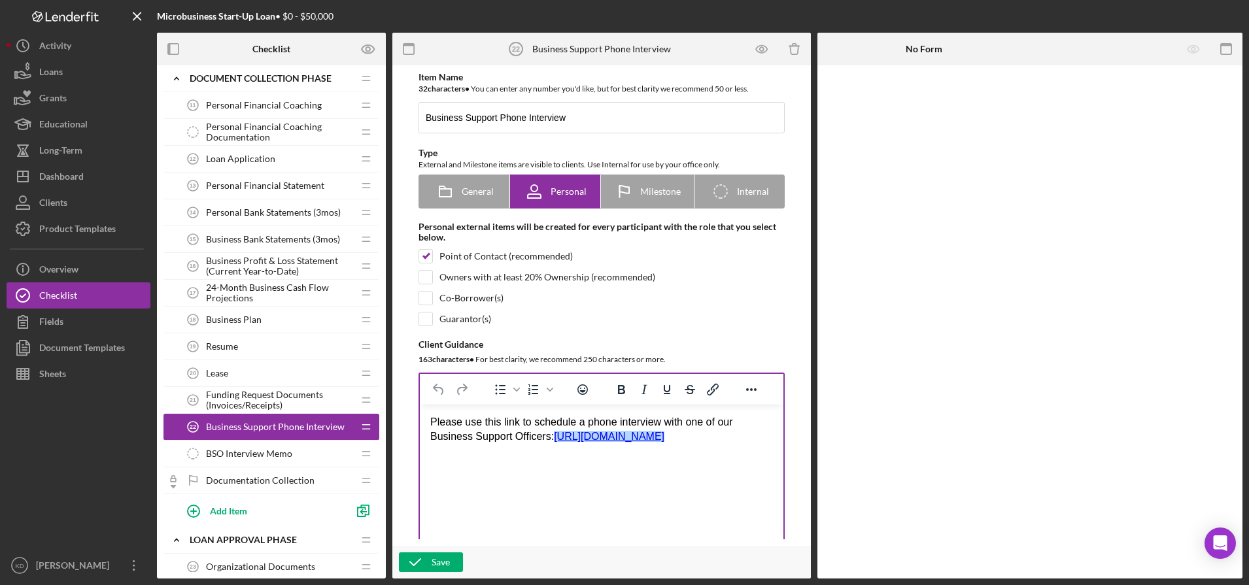
click at [485, 455] on html "Please use this link to schedule a phone interview with one of our Business Sup…" at bounding box center [602, 430] width 364 height 50
click at [585, 455] on html "Please use this link to schedule a phone interview with one of our Business Sup…" at bounding box center [602, 430] width 364 height 50
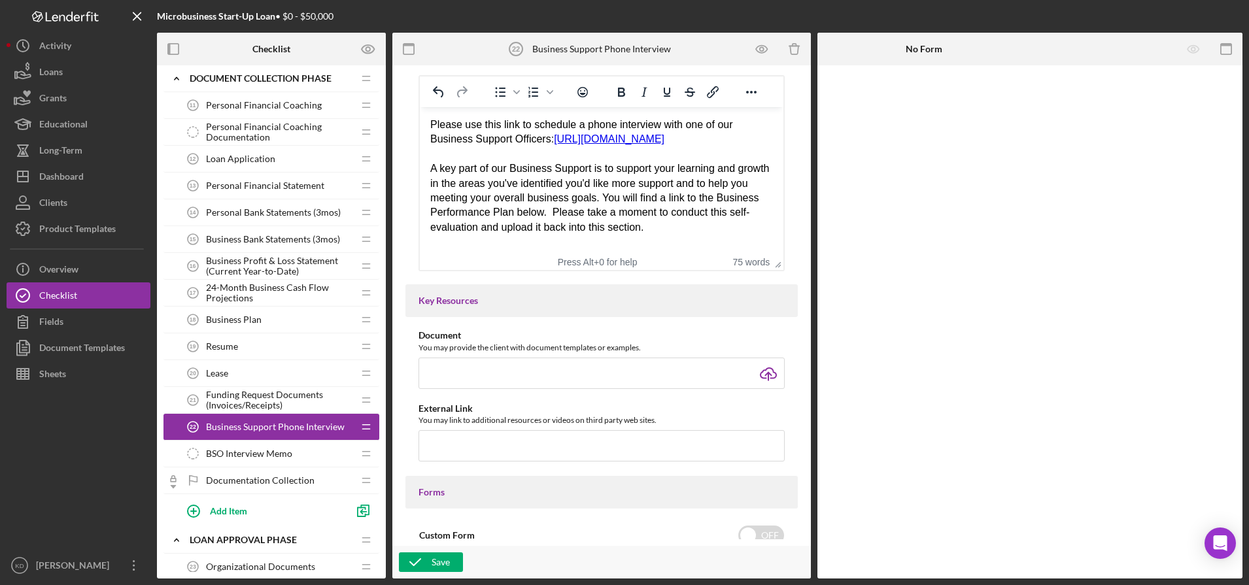
scroll to position [399, 0]
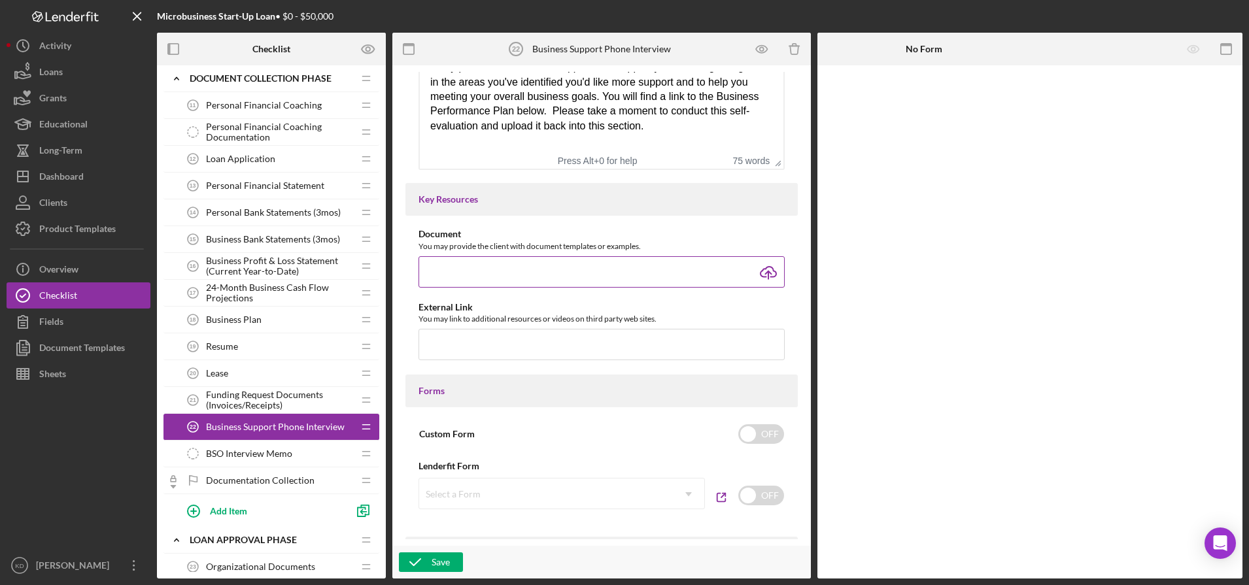
click at [770, 278] on input "file" at bounding box center [601, 271] width 366 height 31
type input "C:\fakepath\Business Performance Plan.docx"
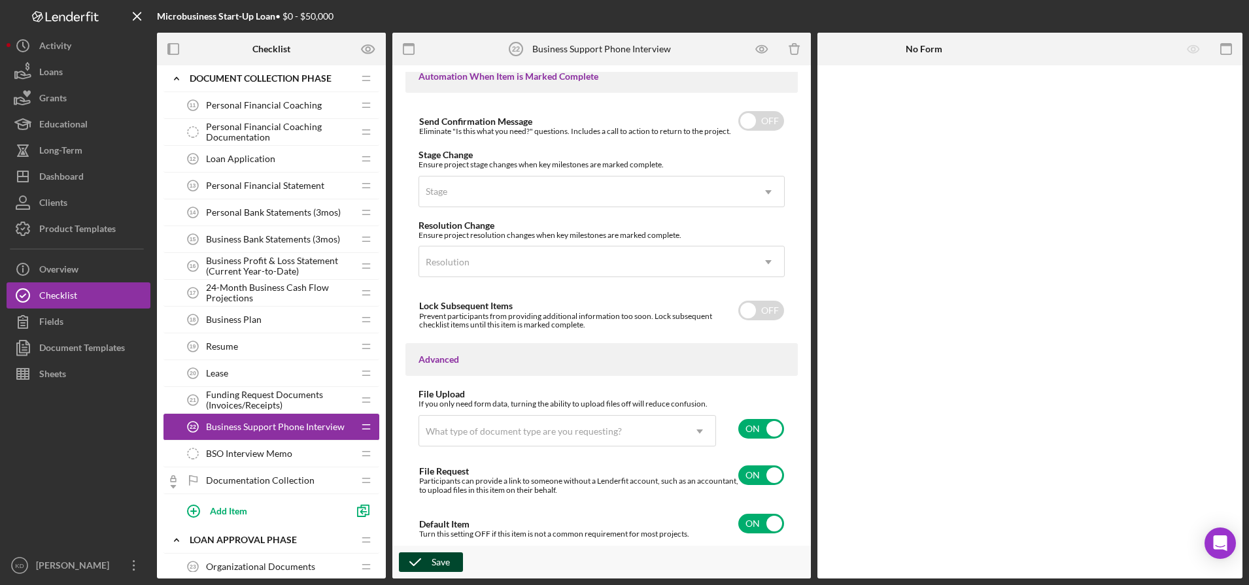
click at [431, 566] on button "Save" at bounding box center [431, 563] width 64 height 20
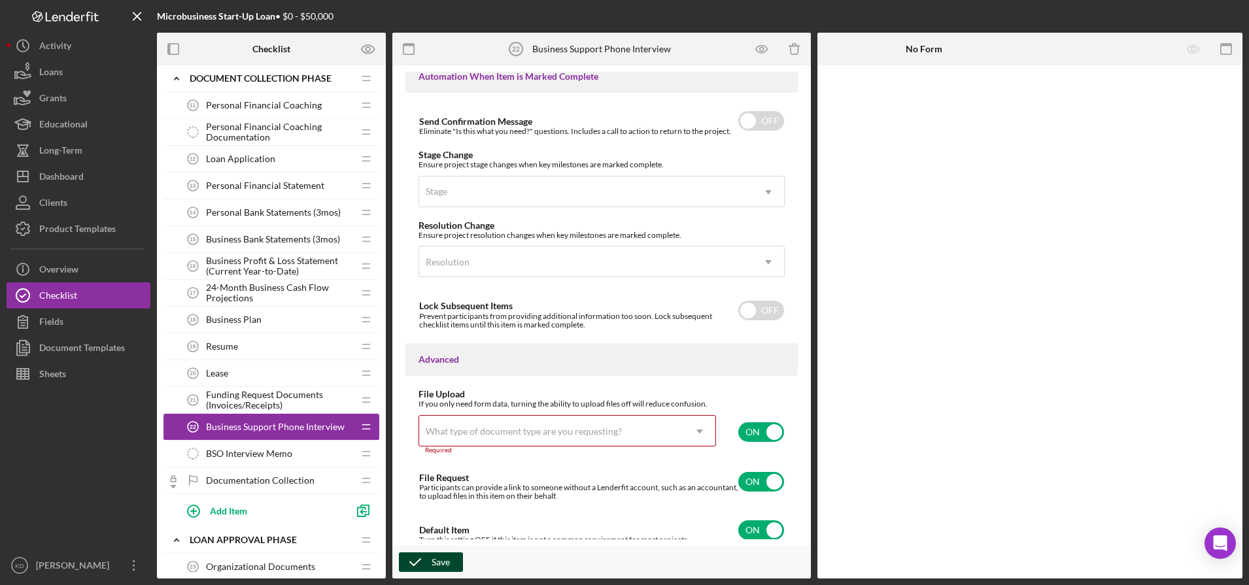
scroll to position [881, 0]
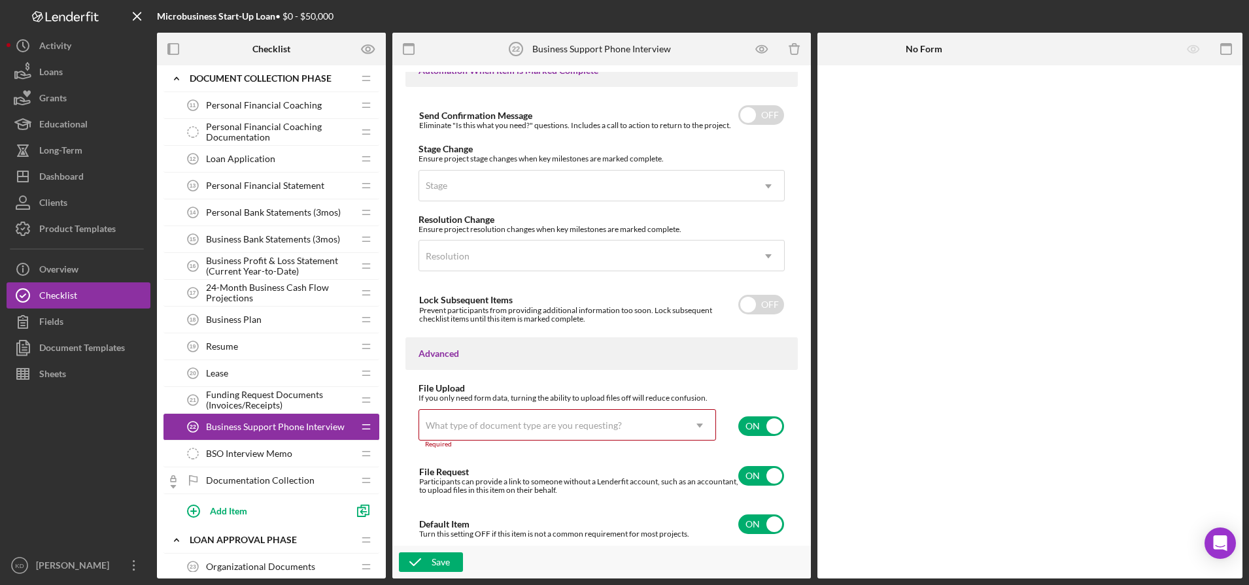
click at [554, 443] on div "Required" at bounding box center [567, 445] width 298 height 8
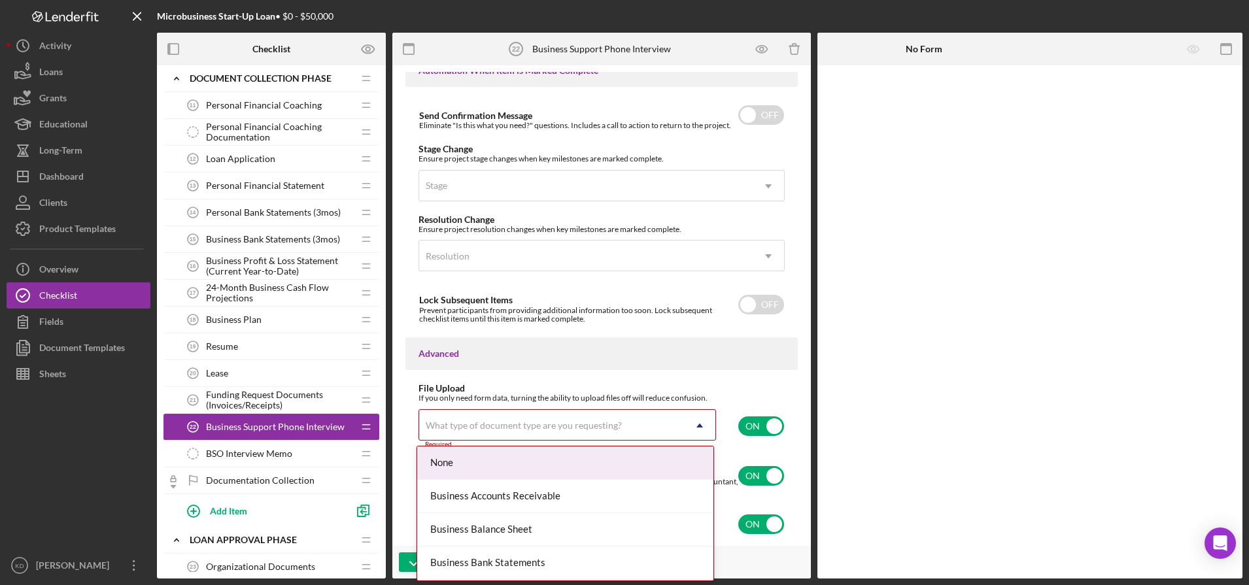
click at [560, 432] on div "What type of document type are you requesting?" at bounding box center [551, 426] width 265 height 30
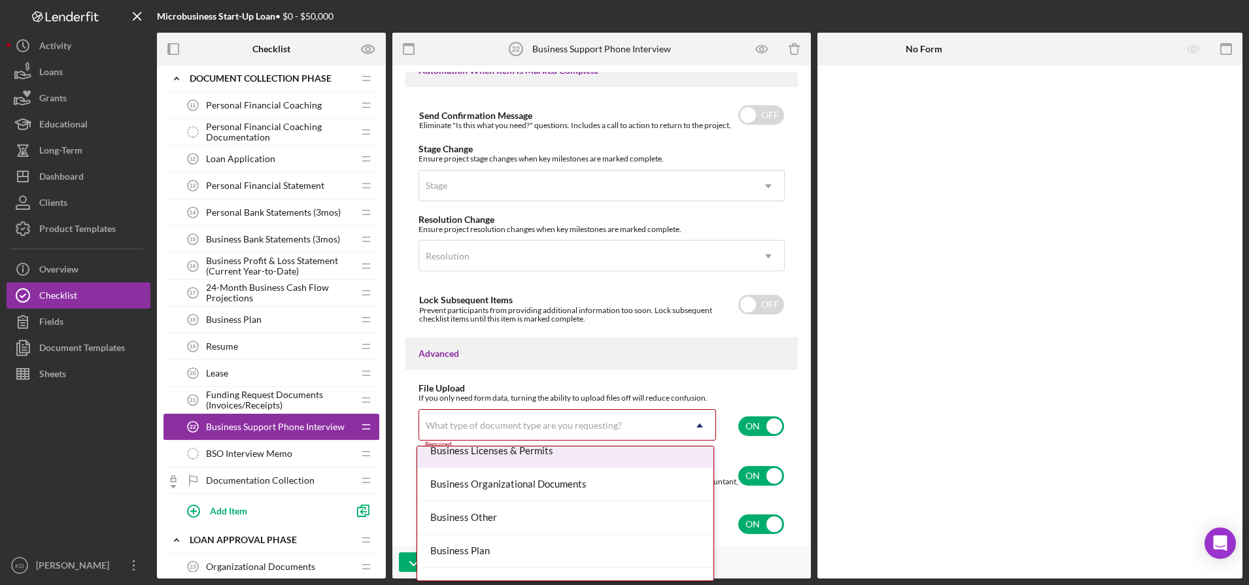
scroll to position [379, 0]
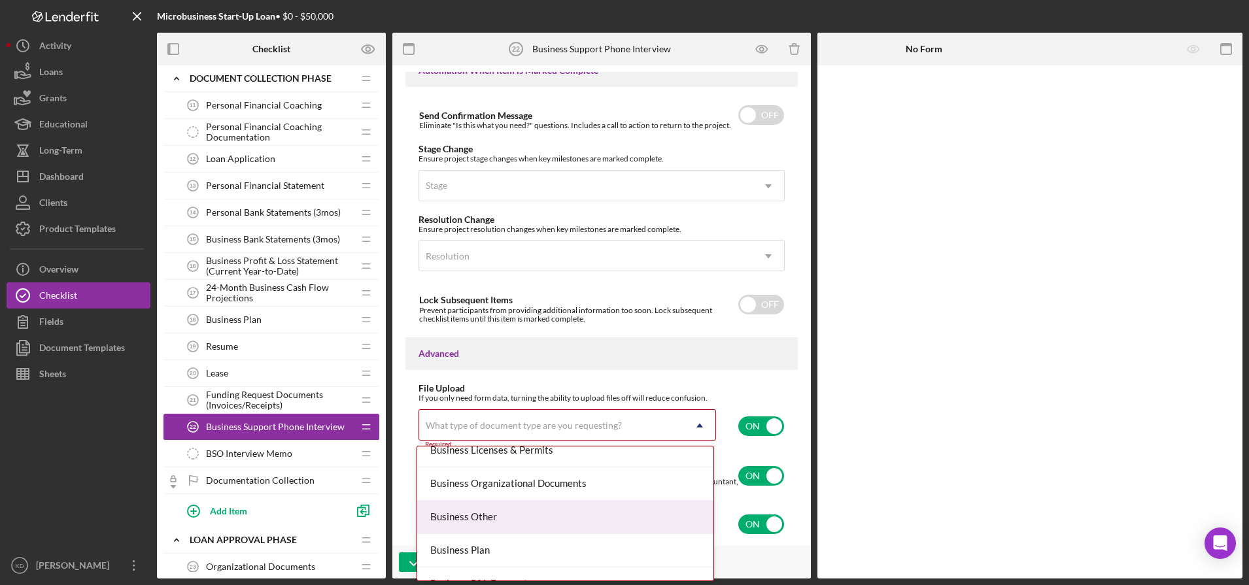
click at [569, 525] on div "Business Other" at bounding box center [565, 517] width 296 height 33
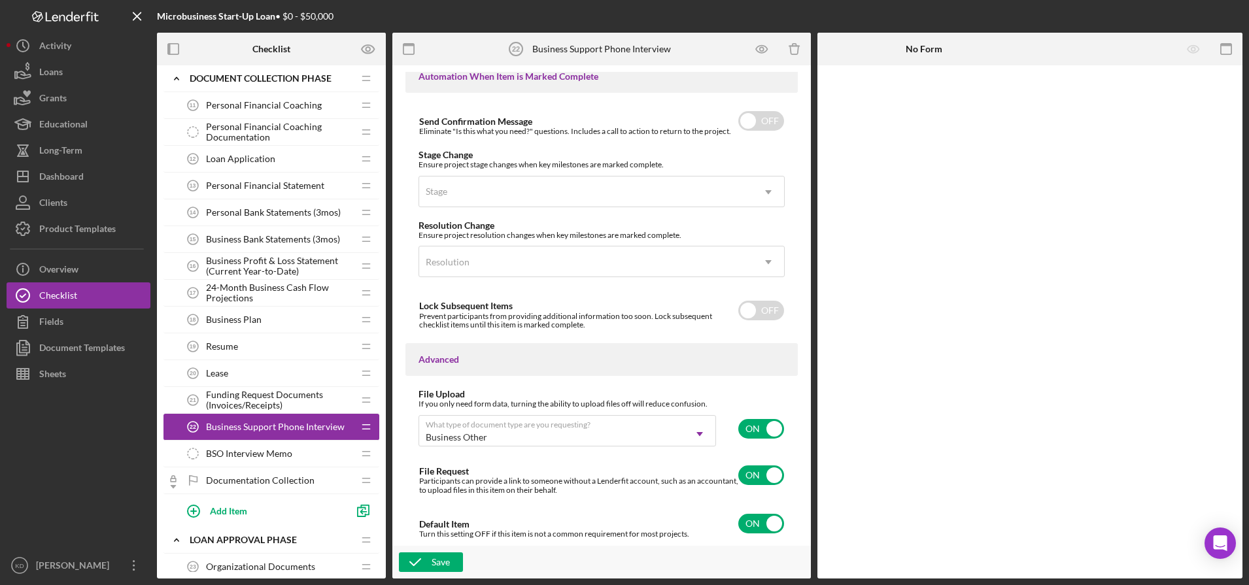
click at [440, 574] on div "Save" at bounding box center [601, 562] width 418 height 33
click at [438, 562] on div "Save" at bounding box center [441, 563] width 18 height 20
click at [755, 52] on icon "button" at bounding box center [761, 49] width 29 height 29
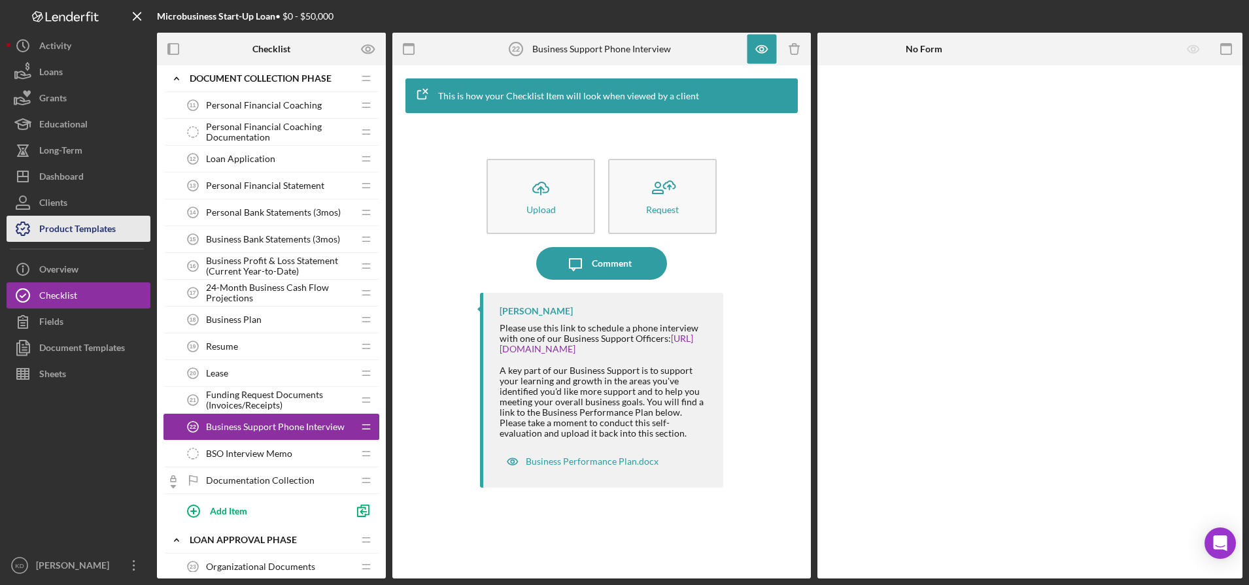
click at [81, 228] on div "Product Templates" at bounding box center [77, 230] width 77 height 29
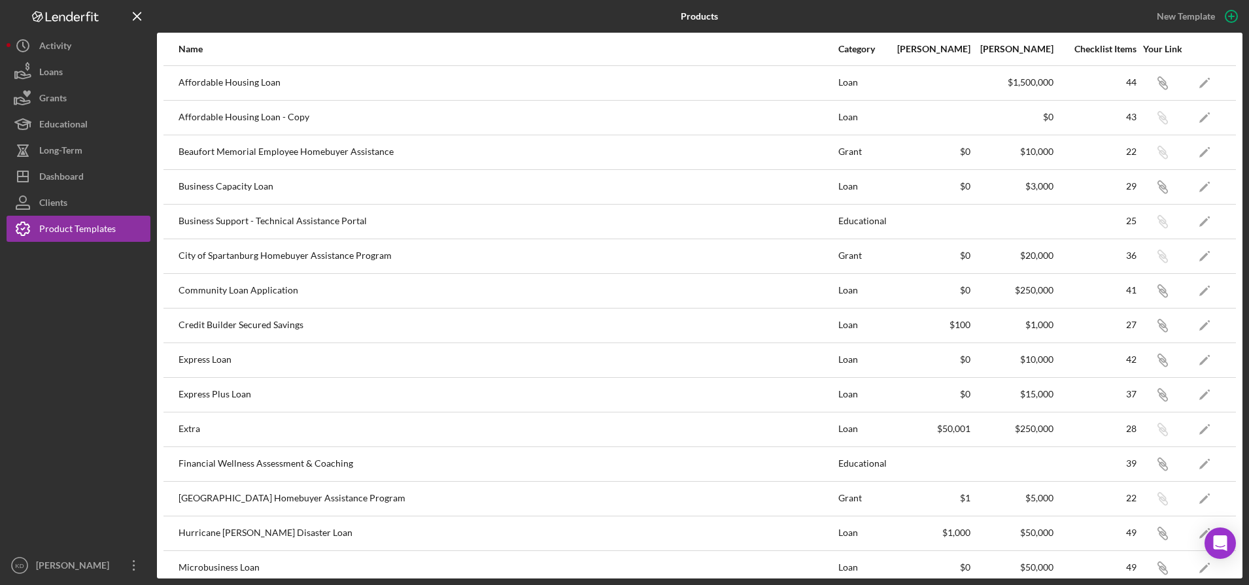
scroll to position [222, 0]
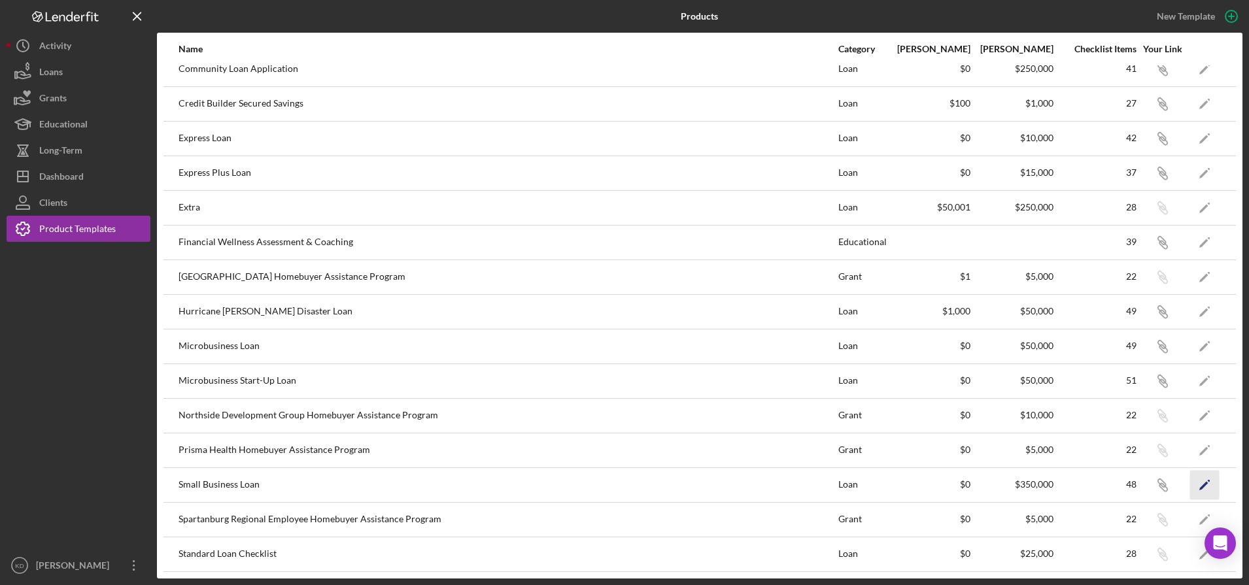
click at [1195, 485] on icon "Icon/Edit" at bounding box center [1204, 484] width 29 height 29
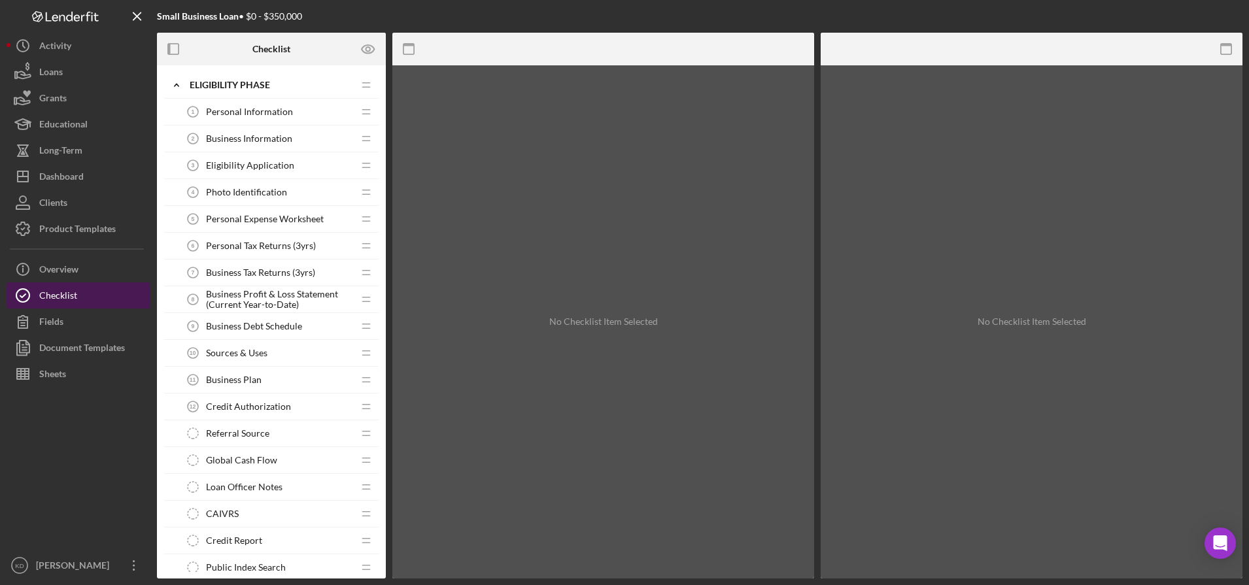
click at [93, 301] on button "Checklist" at bounding box center [79, 295] width 144 height 26
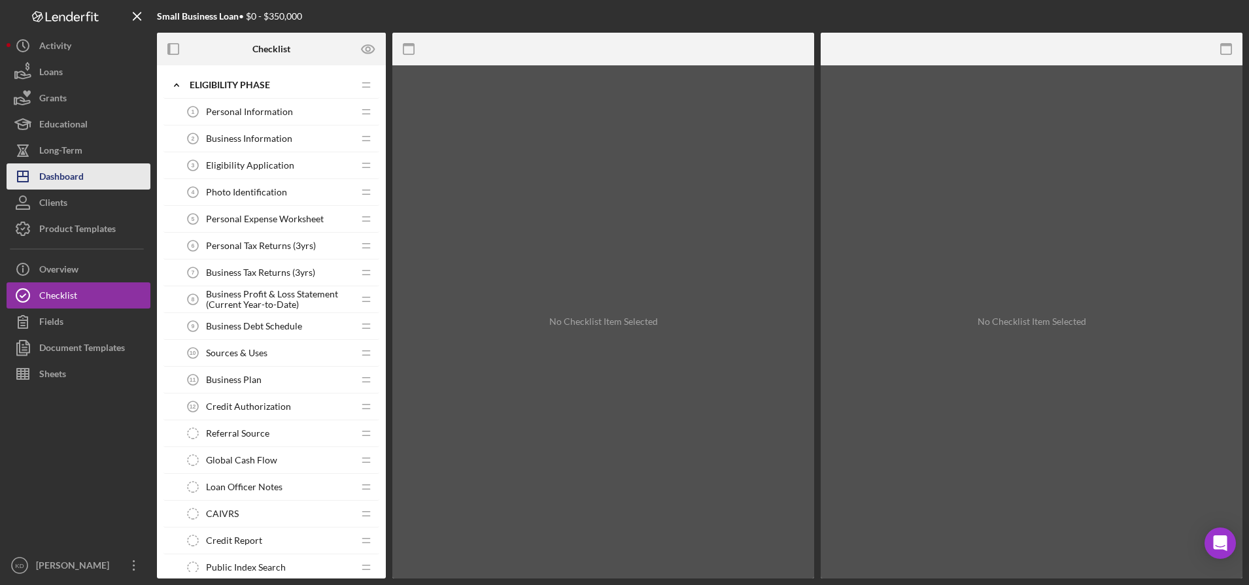
click at [91, 177] on button "Icon/Dashboard Dashboard" at bounding box center [79, 176] width 144 height 26
